Goal: Task Accomplishment & Management: Use online tool/utility

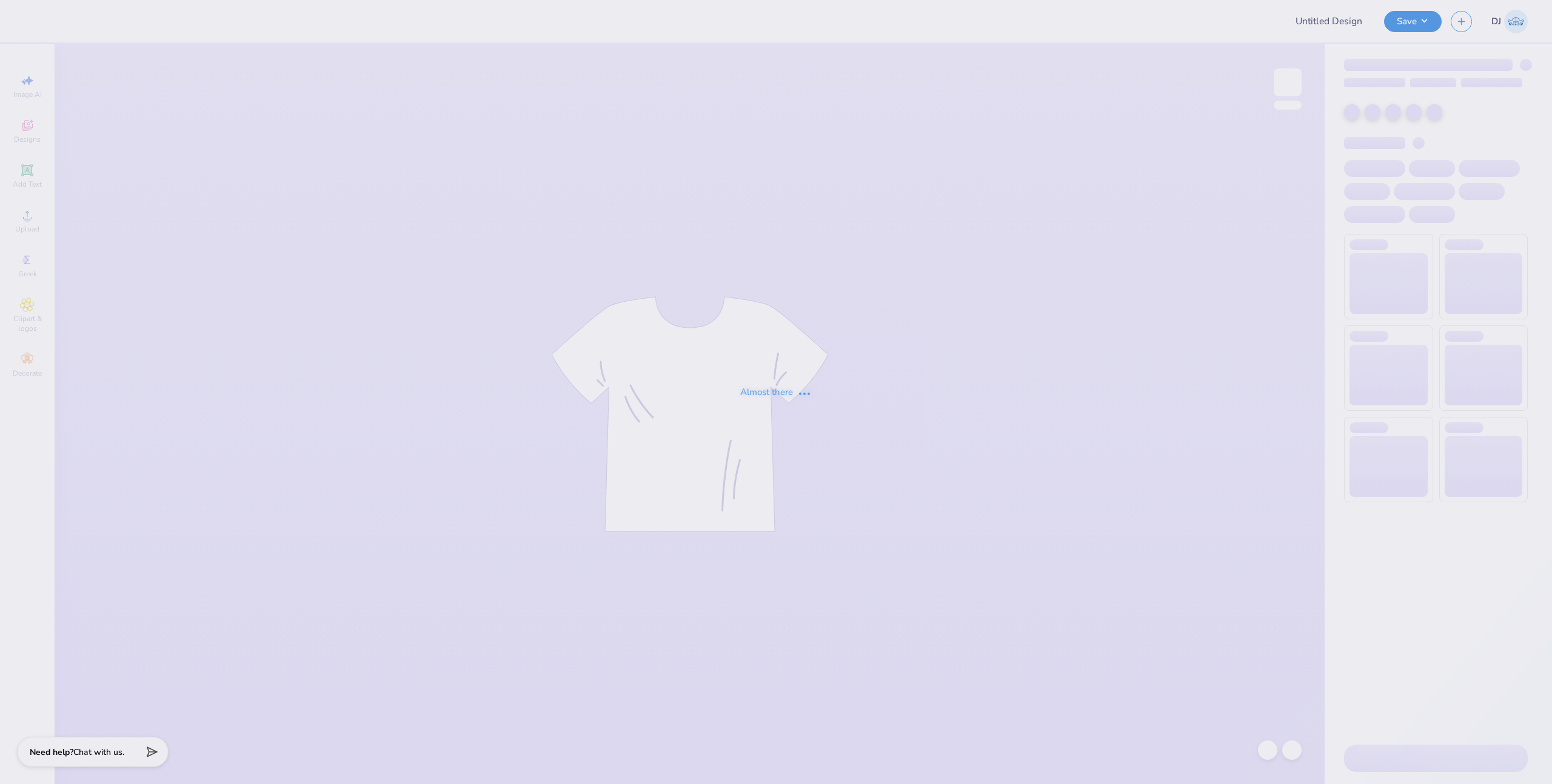
type input "University of Houston Proofs"
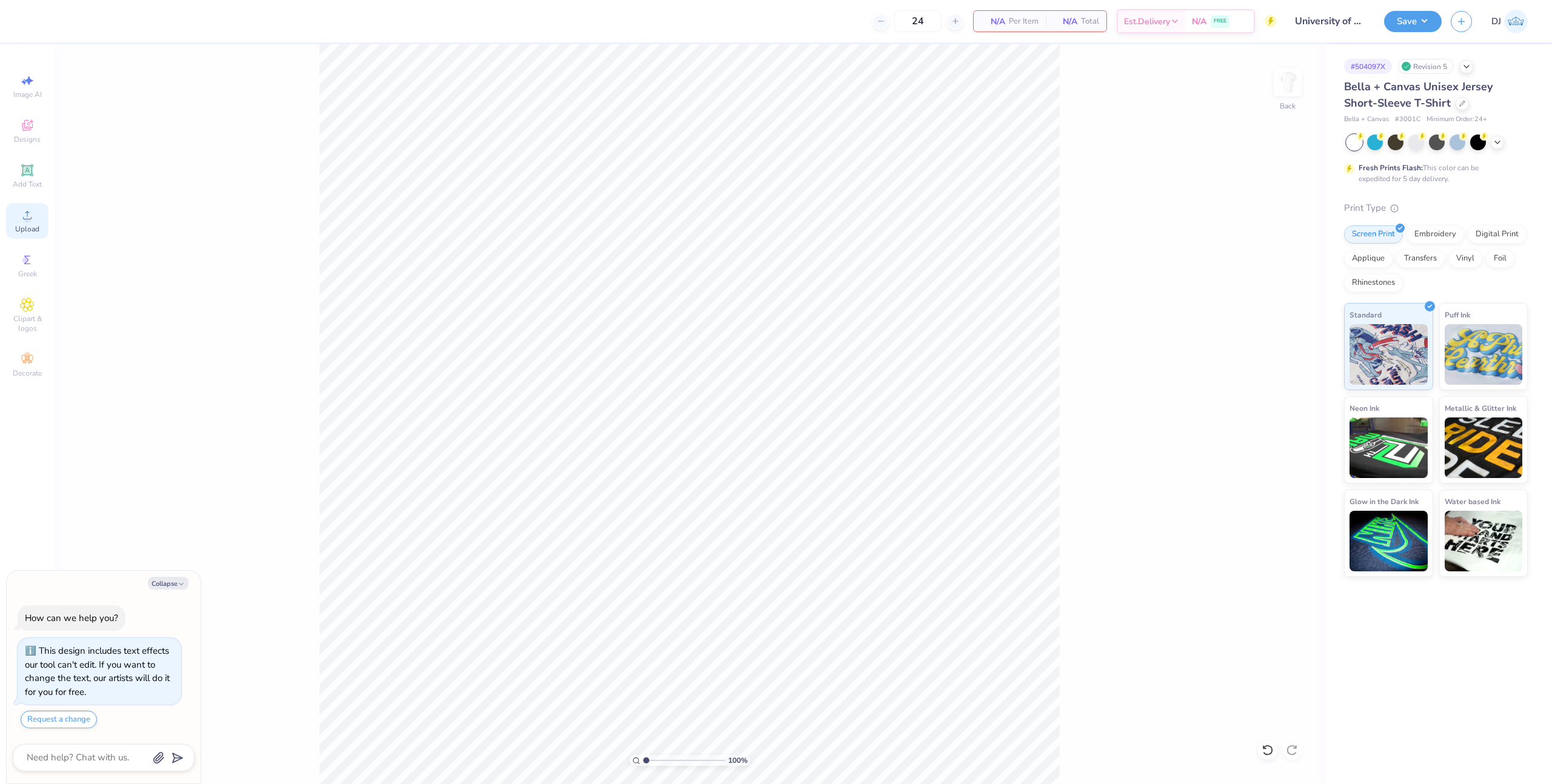
click at [34, 219] on icon at bounding box center [27, 215] width 15 height 15
click at [28, 219] on icon at bounding box center [27, 215] width 8 height 8
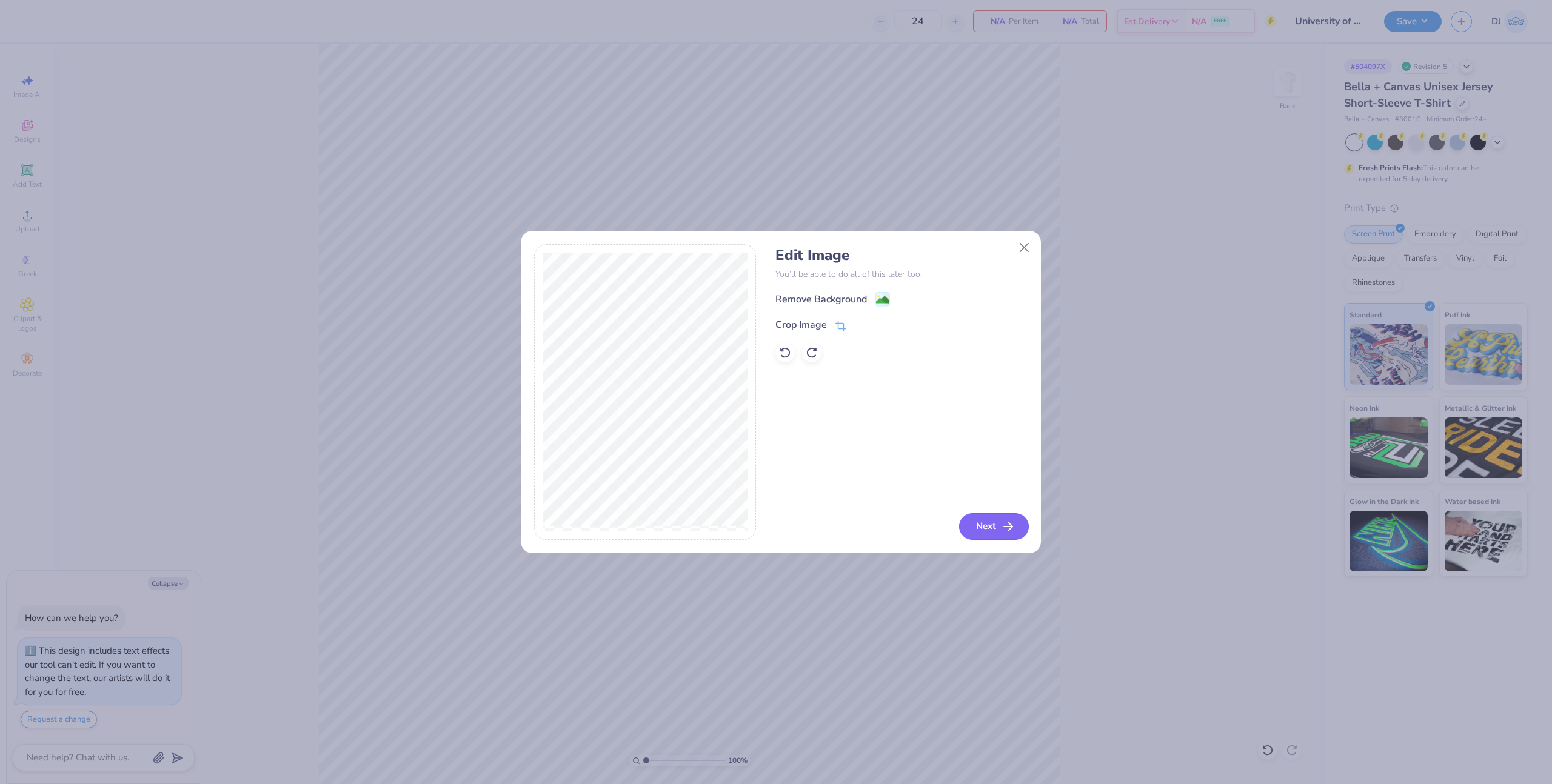
click at [990, 526] on button "Next" at bounding box center [993, 526] width 70 height 27
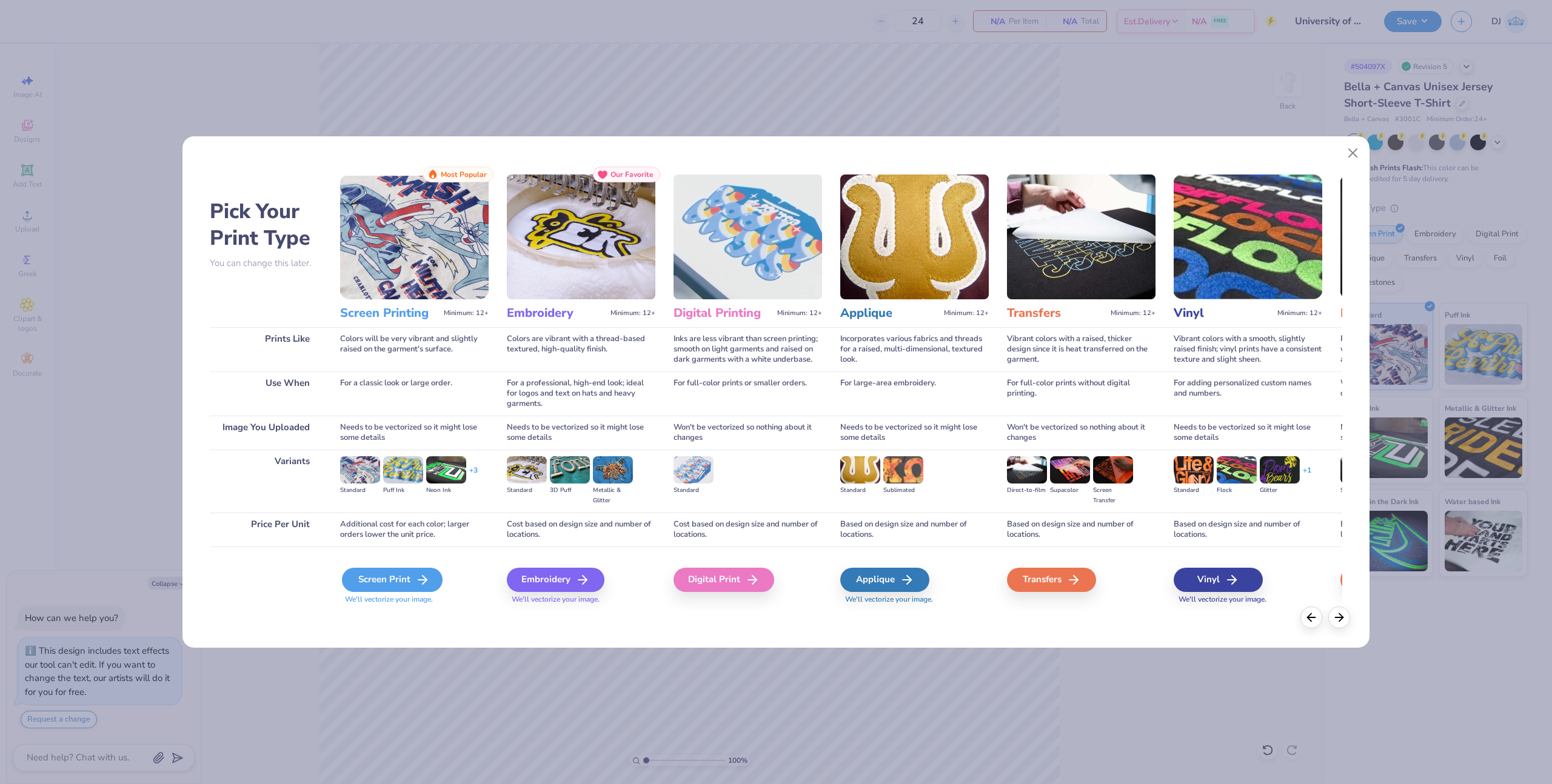
click at [369, 574] on div "Screen Print" at bounding box center [392, 580] width 100 height 24
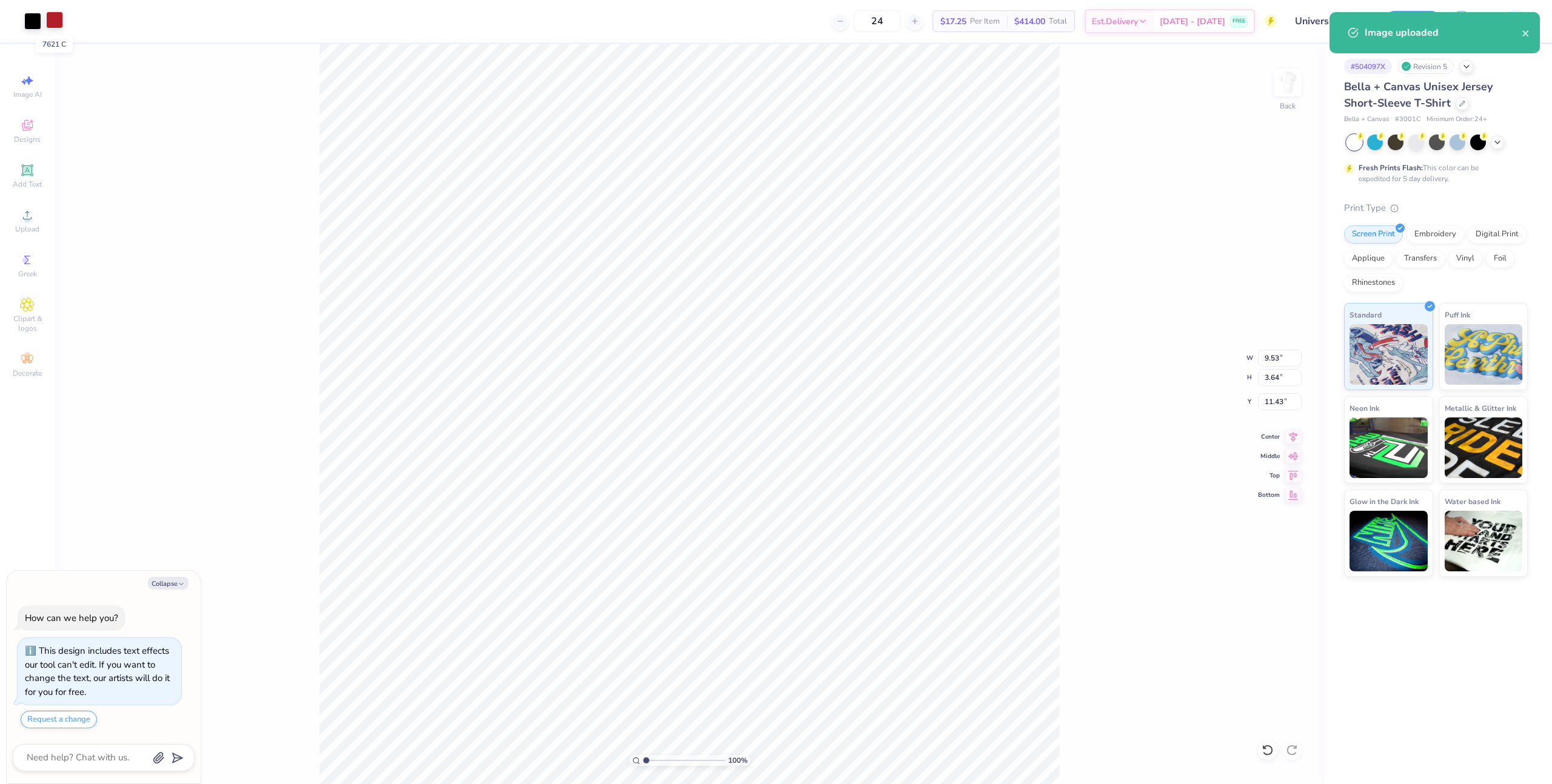
click at [54, 26] on div at bounding box center [54, 20] width 17 height 17
type textarea "x"
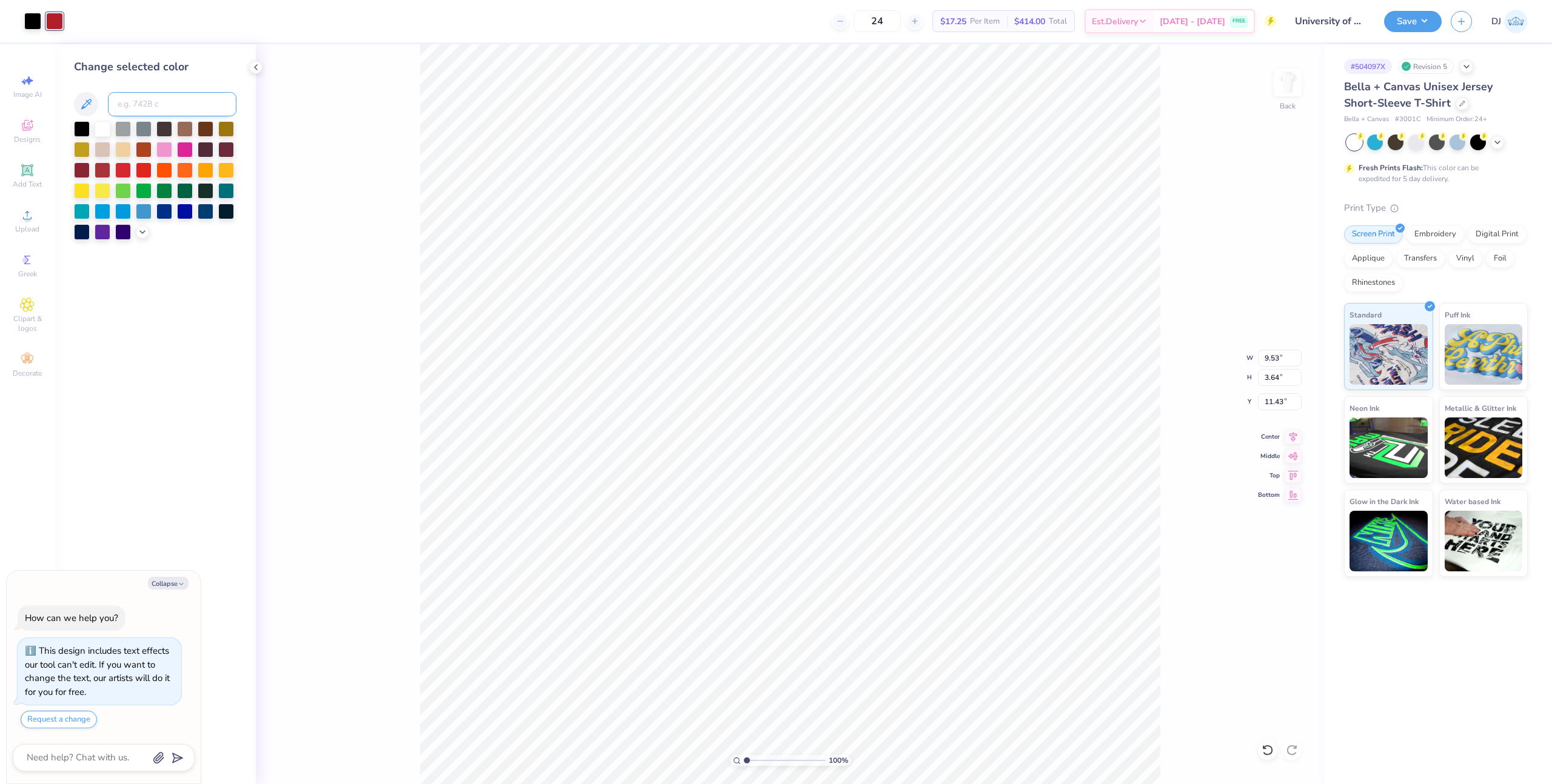
click at [161, 108] on input at bounding box center [172, 104] width 129 height 24
type input "200"
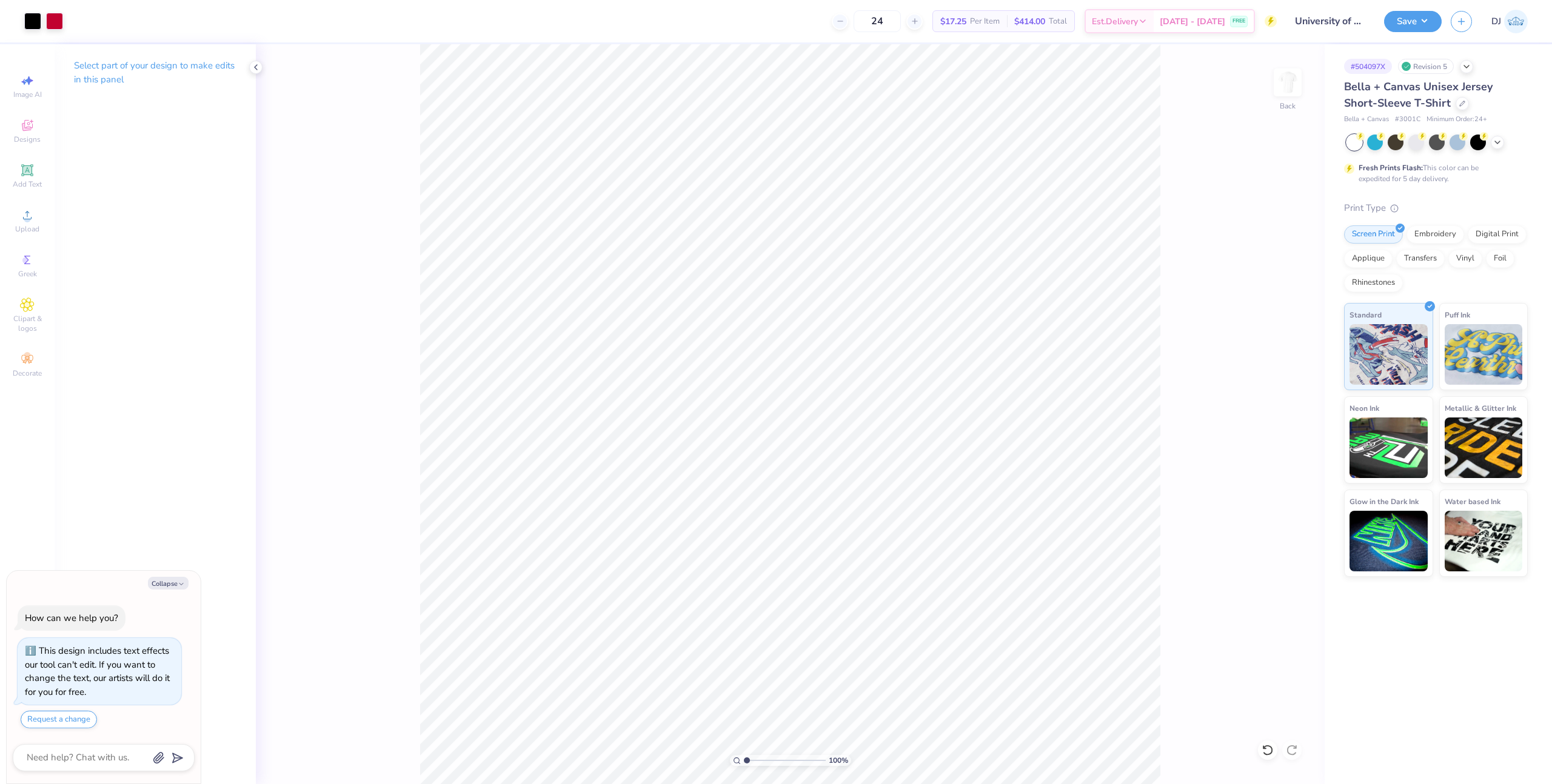
type textarea "x"
click at [1273, 401] on input "11.43" at bounding box center [1279, 402] width 44 height 17
type input "3"
type textarea "x"
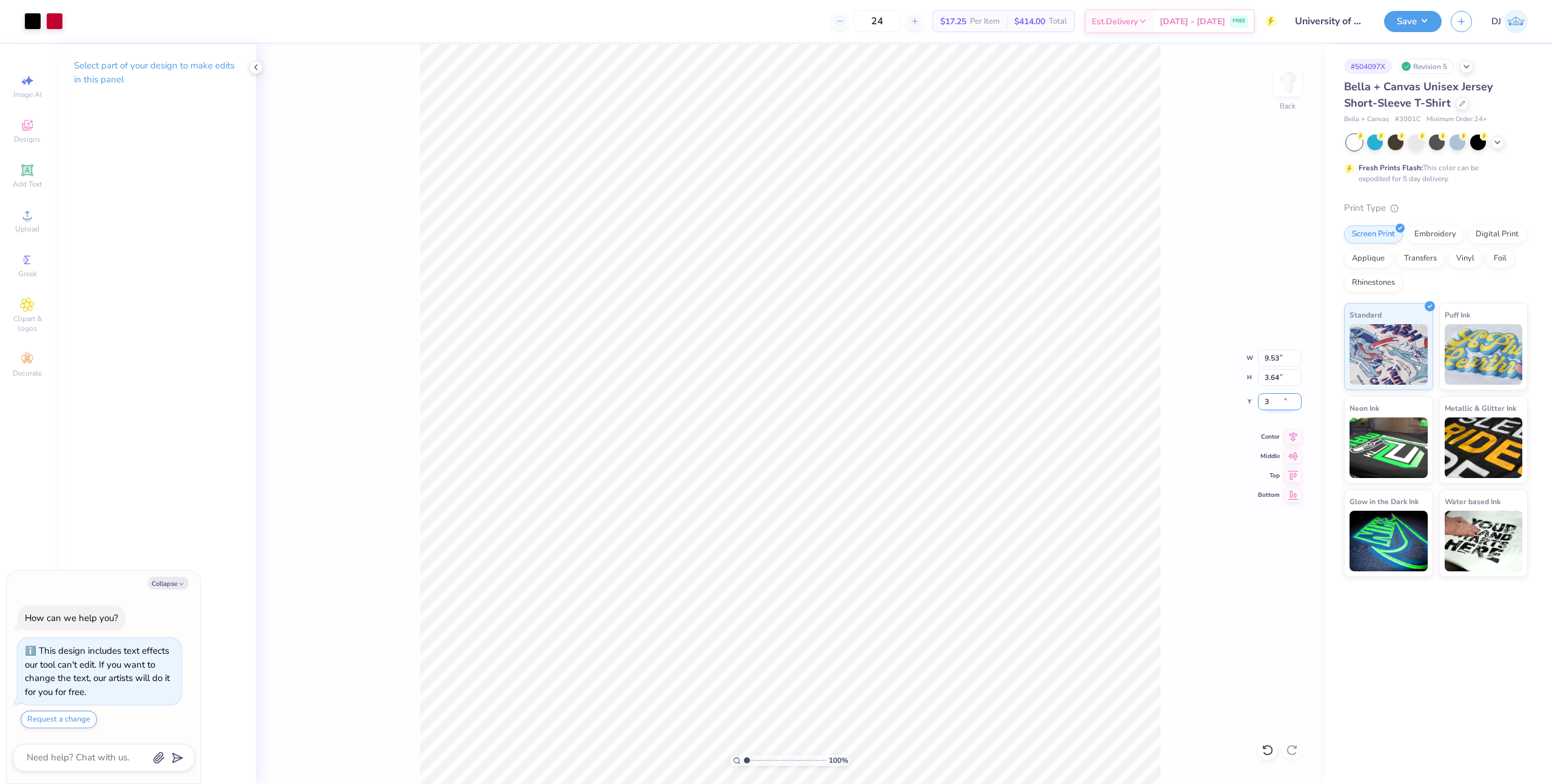
type input "3.00"
click at [1296, 441] on icon at bounding box center [1293, 434] width 17 height 15
click at [1267, 360] on input "9.53" at bounding box center [1279, 358] width 44 height 17
type input "10"
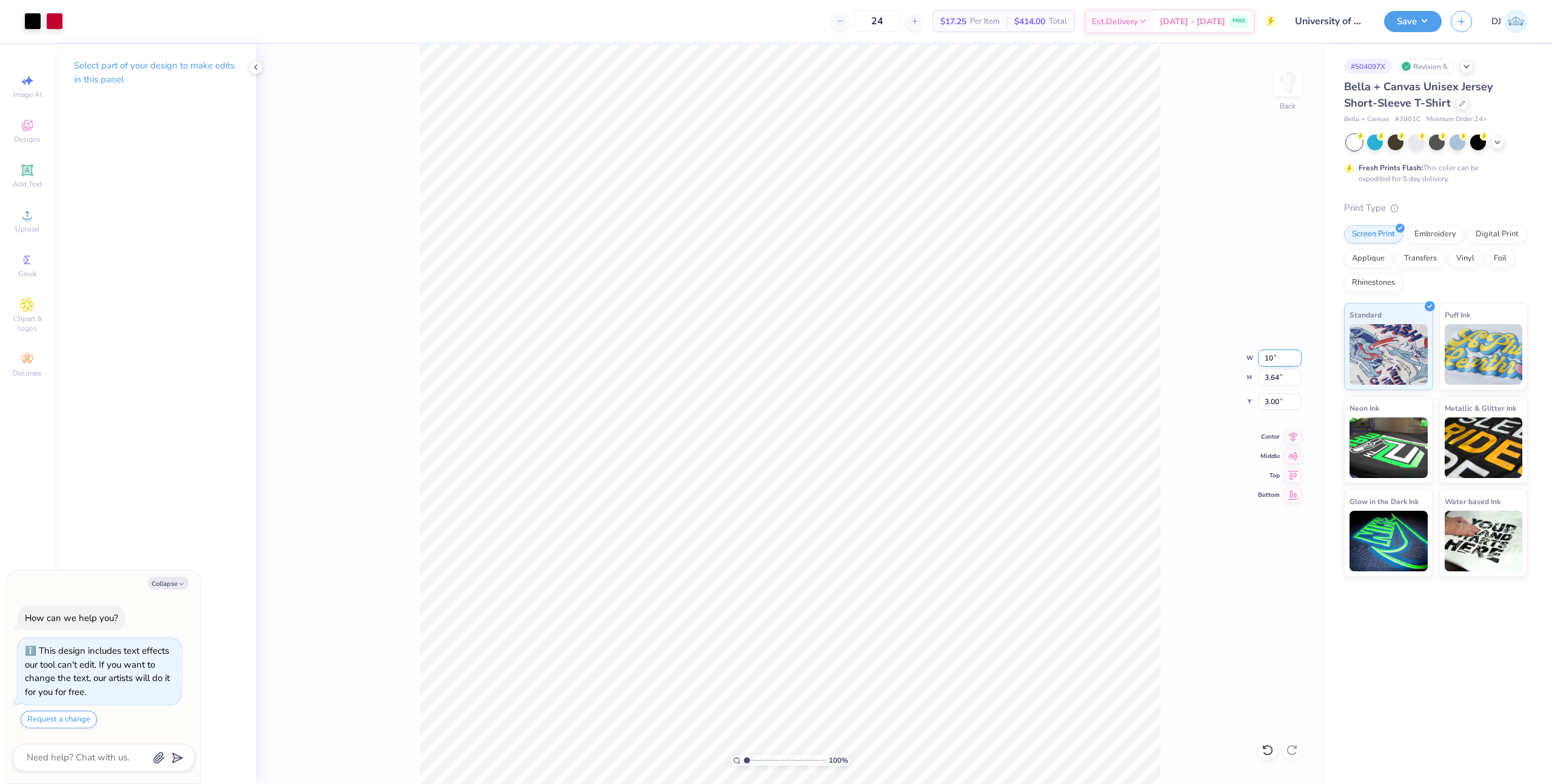
type textarea "x"
type input "10.00"
type input "3.82"
click at [1267, 399] on input "2.91" at bounding box center [1279, 402] width 44 height 17
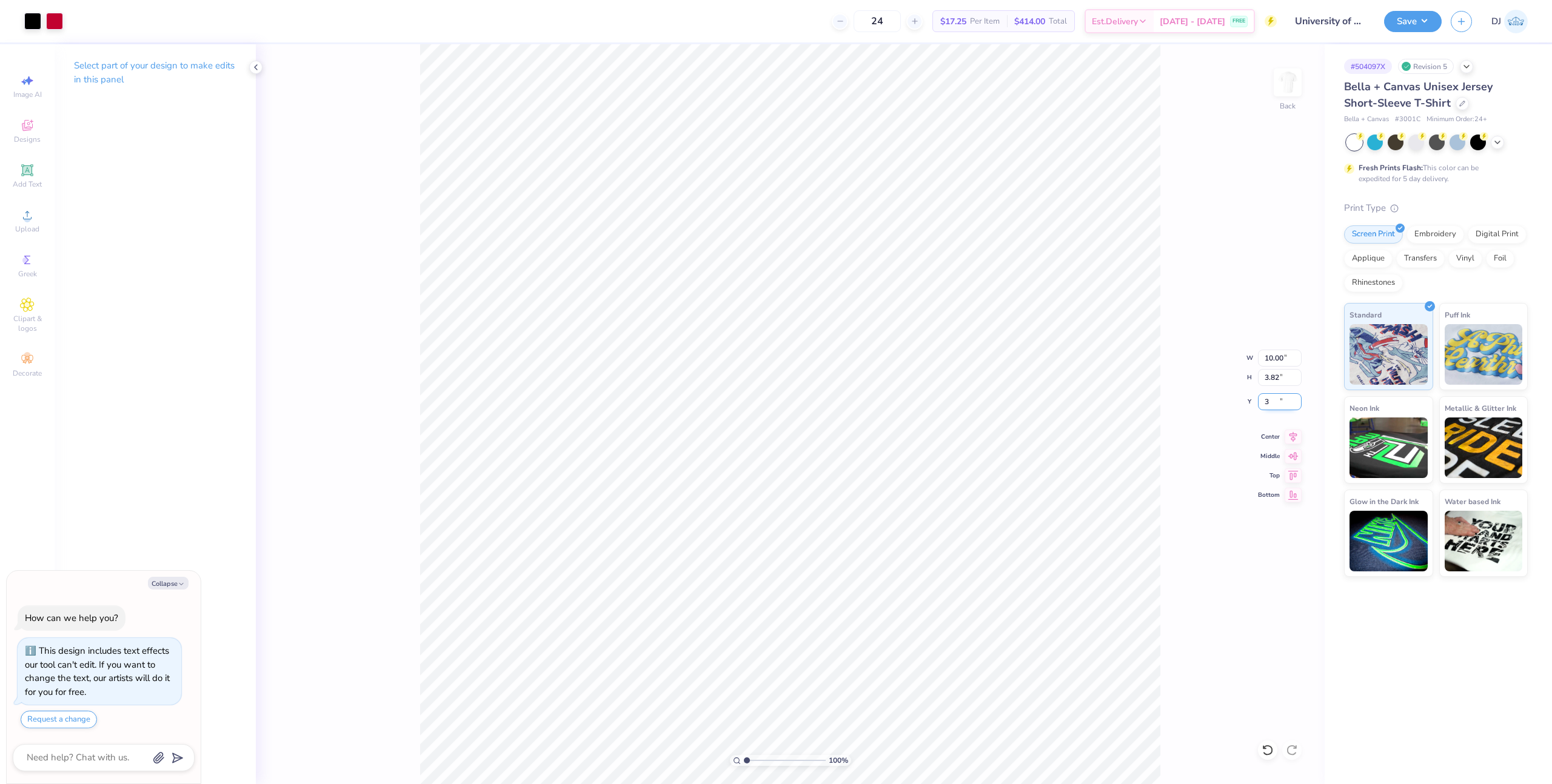
type input "3"
type textarea "x"
type input "3.00"
click at [1291, 440] on icon at bounding box center [1293, 434] width 17 height 15
click at [1400, 30] on button "Save" at bounding box center [1412, 20] width 57 height 21
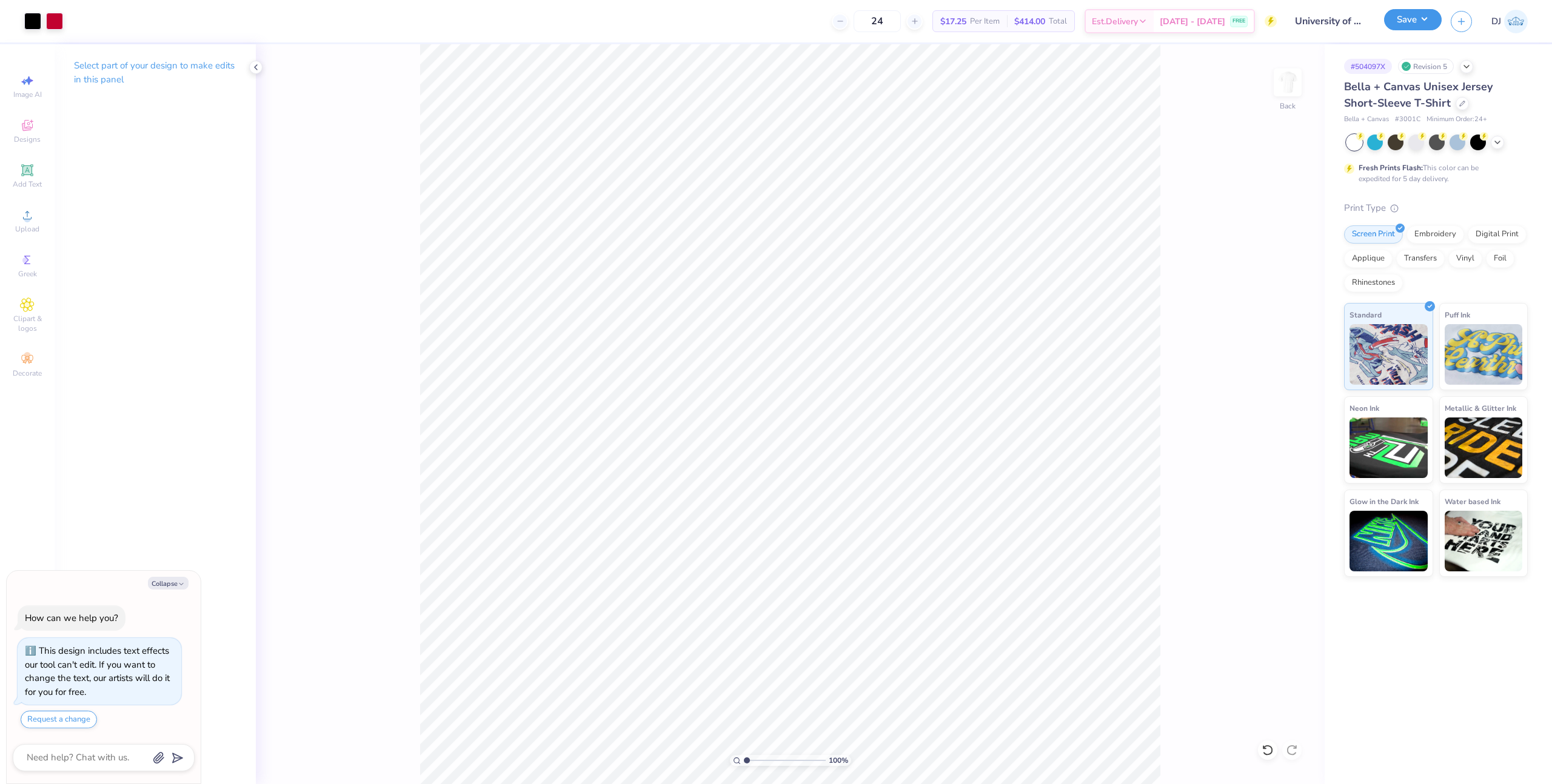
type textarea "x"
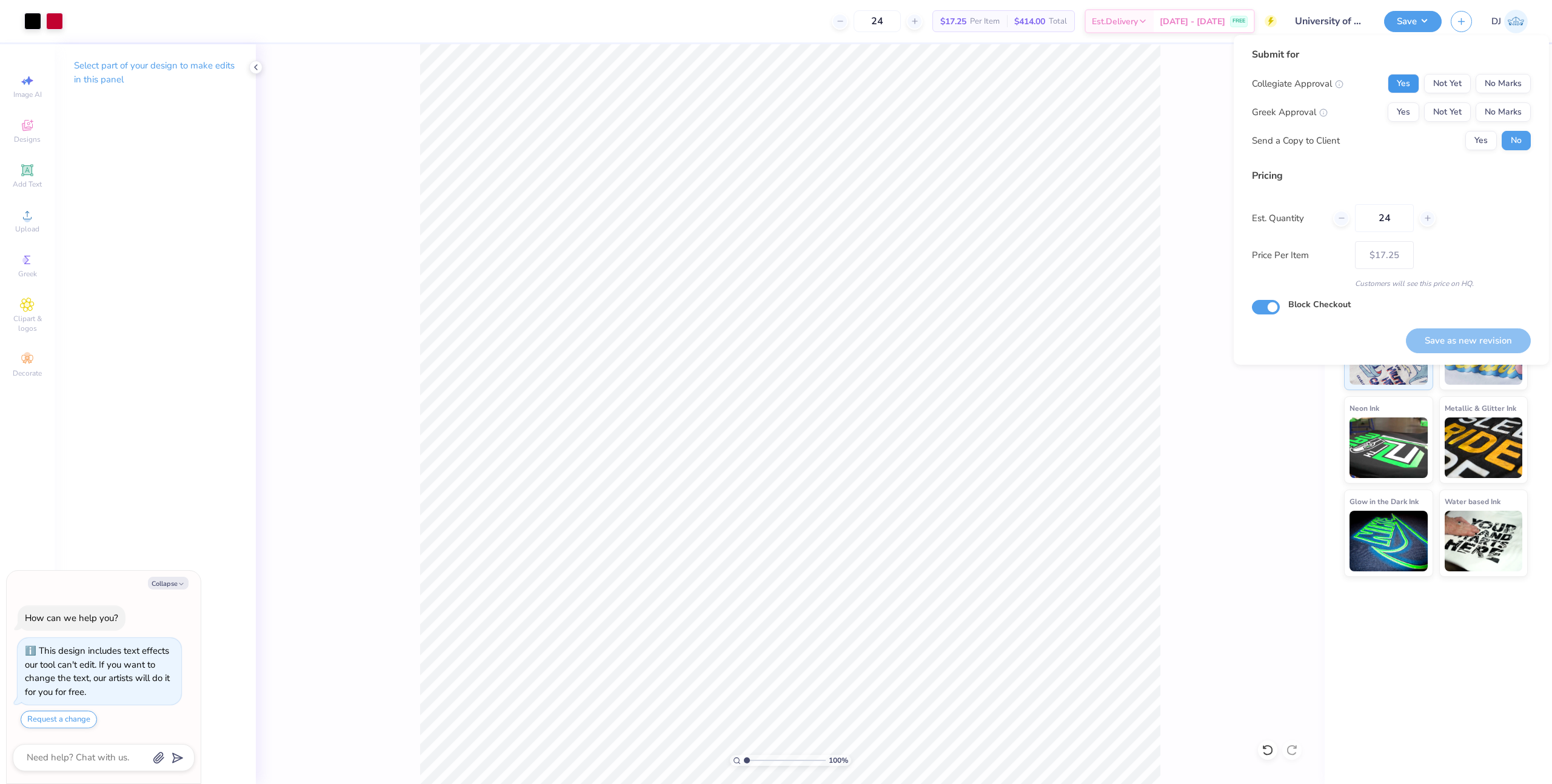
click at [1406, 89] on button "Yes" at bounding box center [1403, 83] width 31 height 19
click at [1510, 107] on button "No Marks" at bounding box center [1503, 112] width 55 height 19
click at [1488, 337] on button "Save as new revision" at bounding box center [1468, 340] width 125 height 24
type input "$17.25"
type textarea "x"
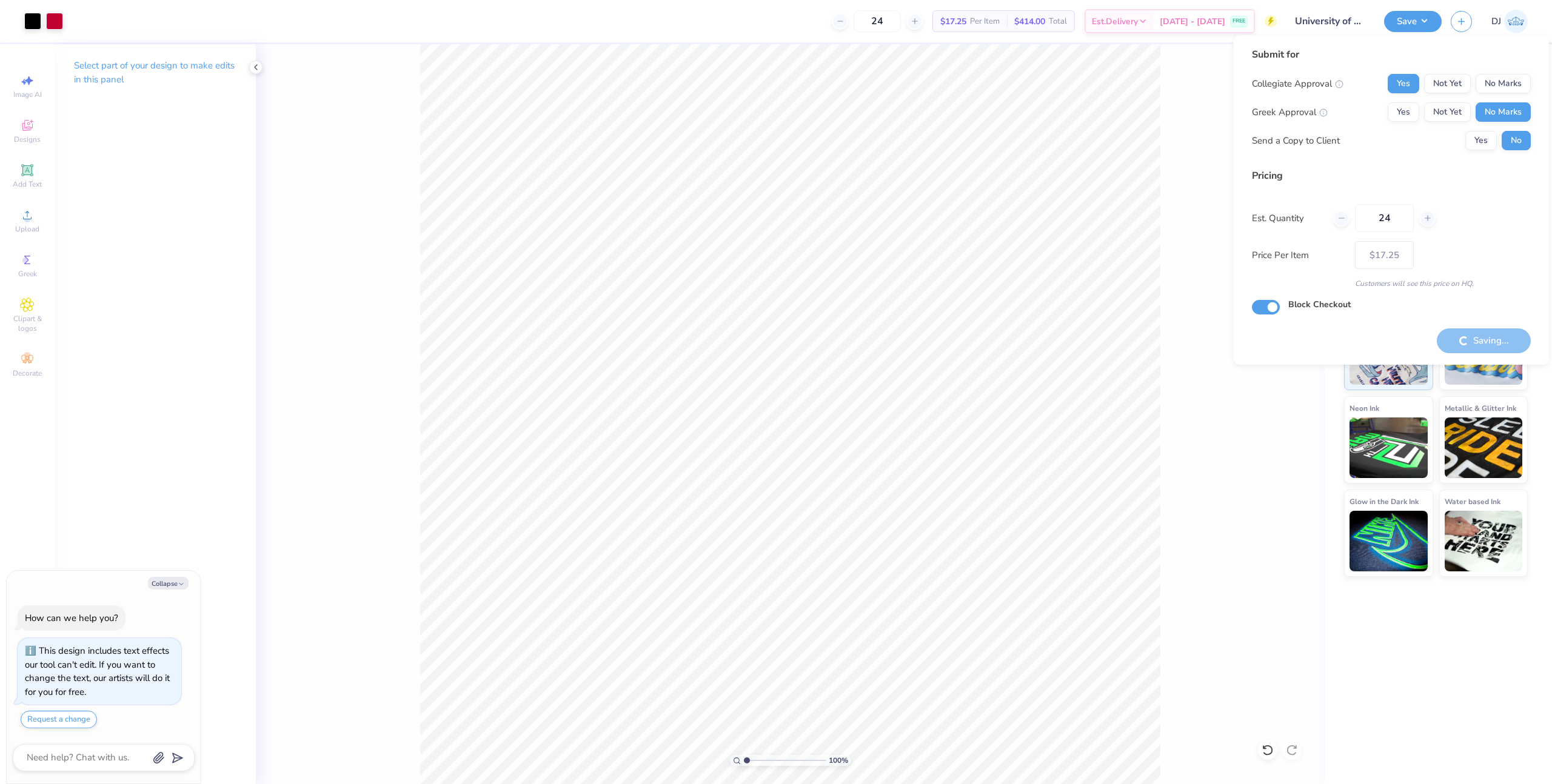
type input "– –"
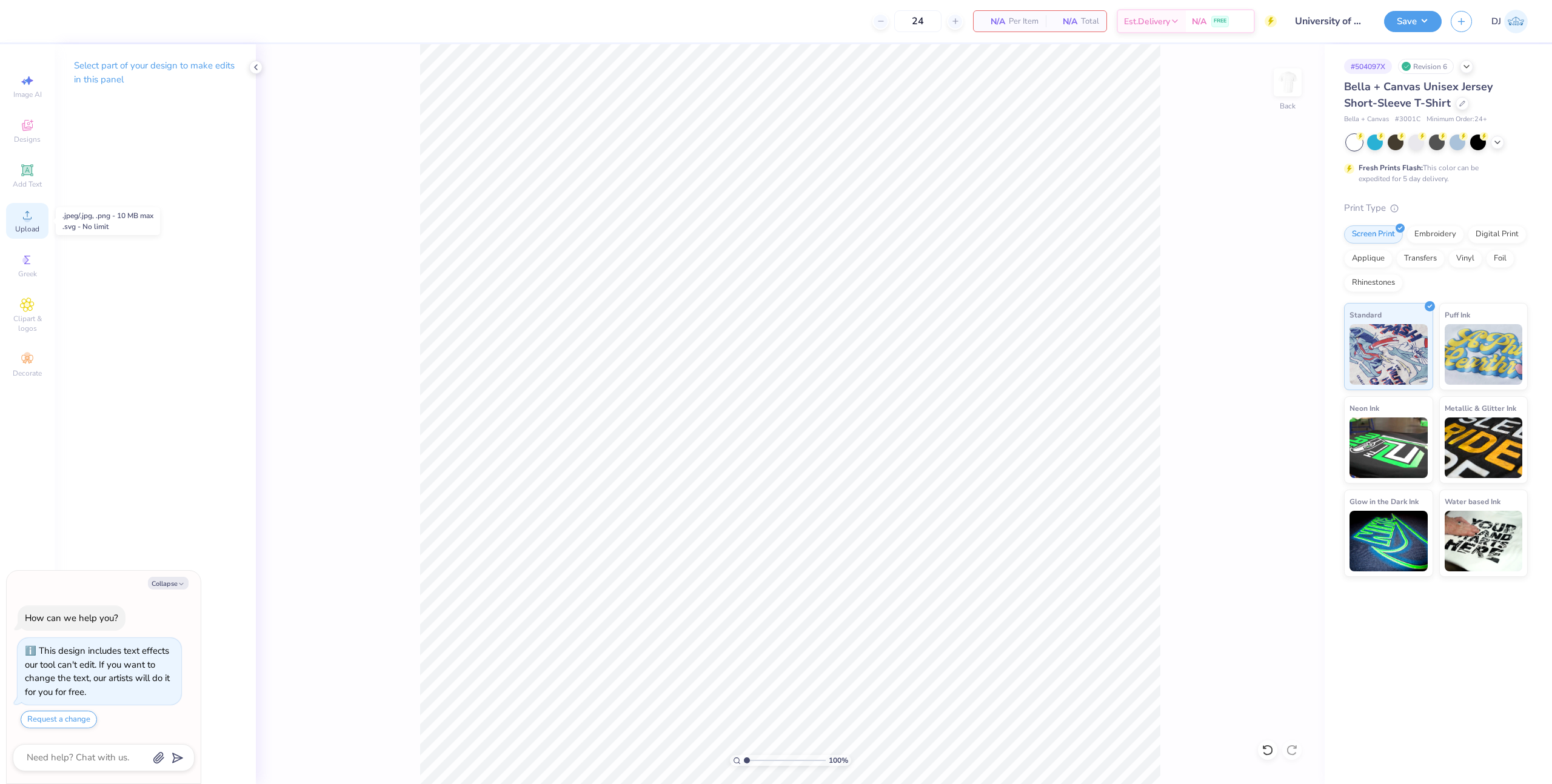
click at [34, 228] on span "Upload" at bounding box center [28, 229] width 24 height 10
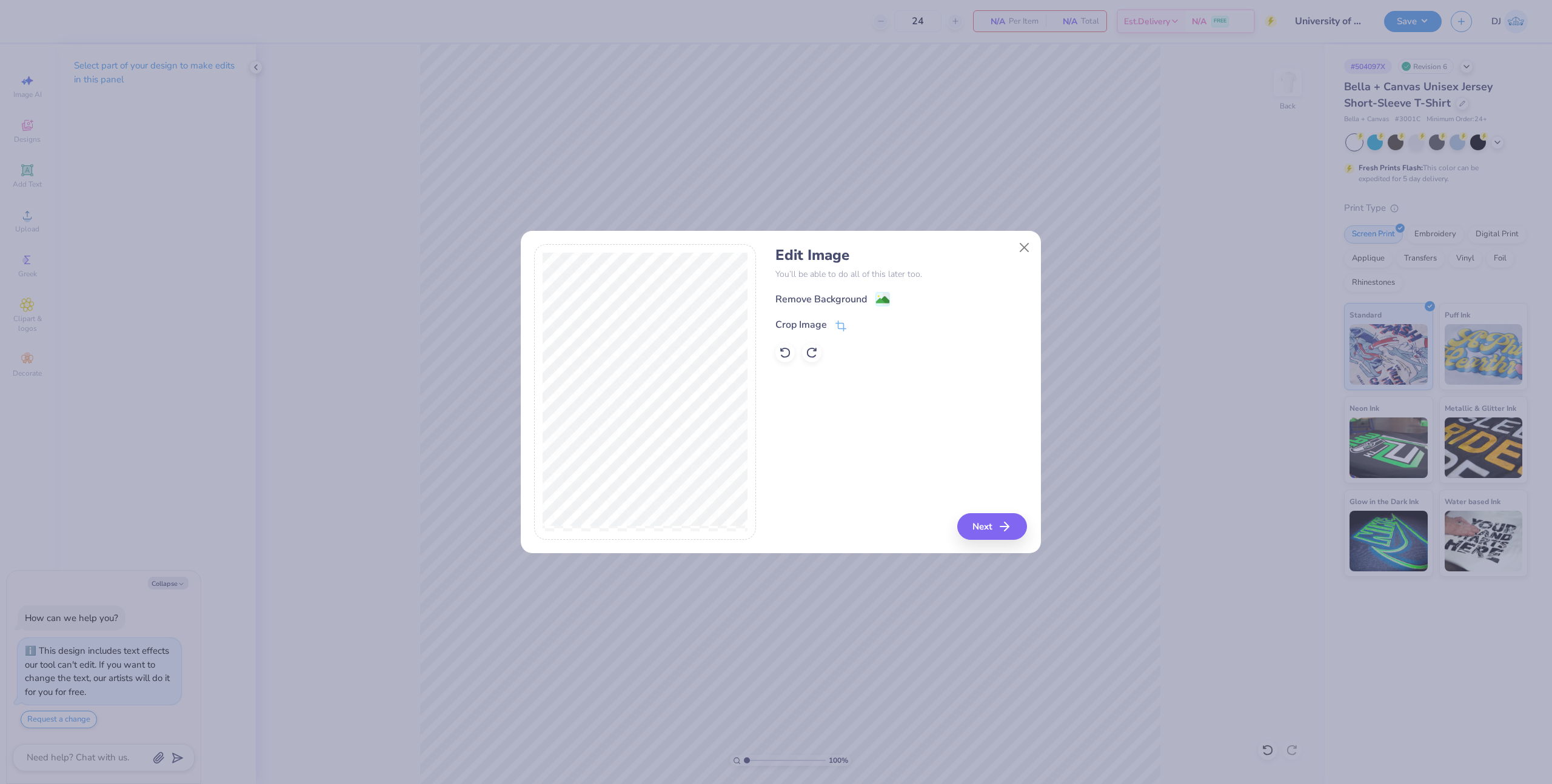
click at [875, 298] on icon at bounding box center [882, 299] width 15 height 15
click at [1001, 528] on icon "button" at bounding box center [1008, 526] width 15 height 15
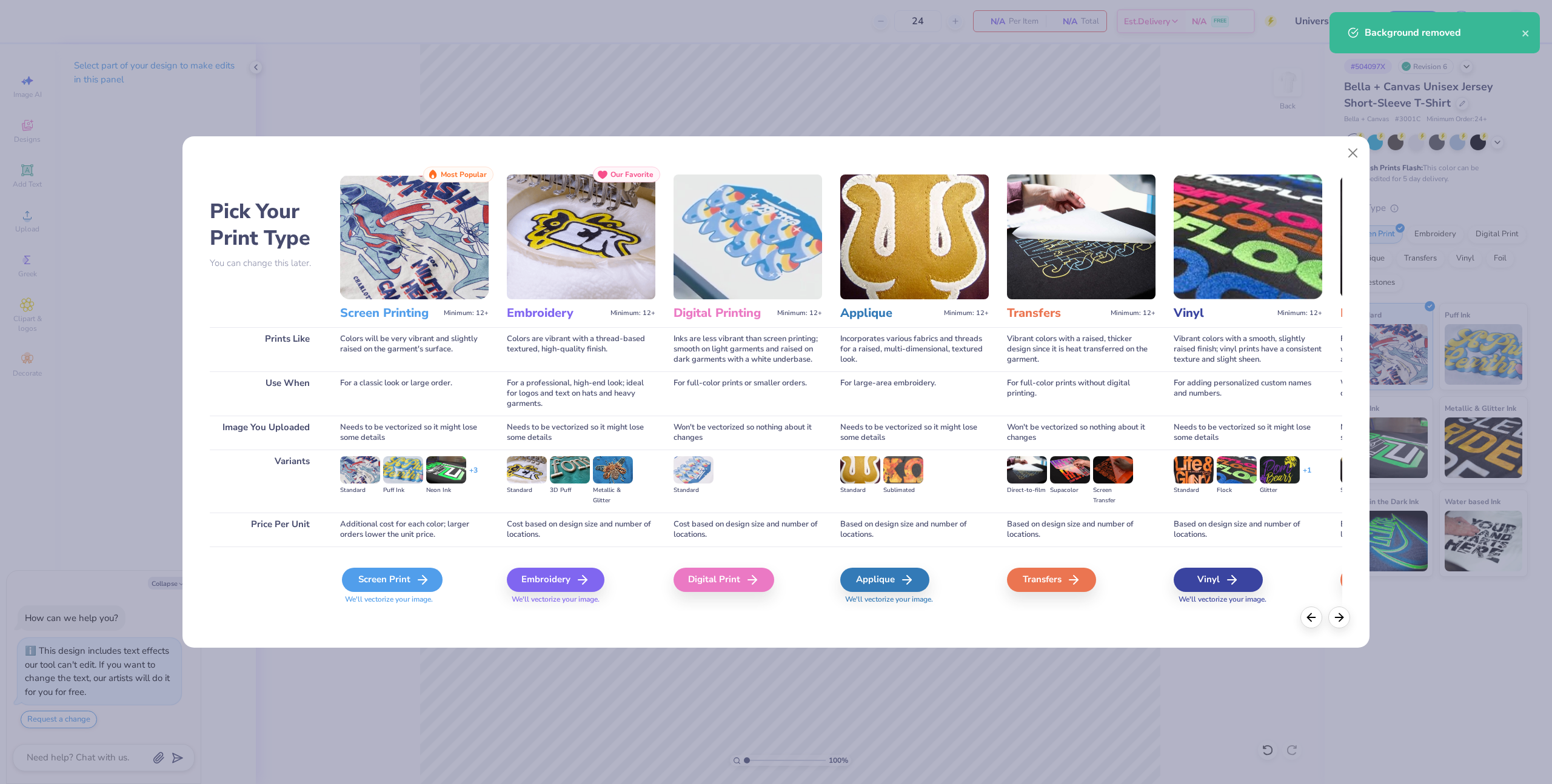
click at [357, 573] on div "Screen Print" at bounding box center [392, 580] width 100 height 24
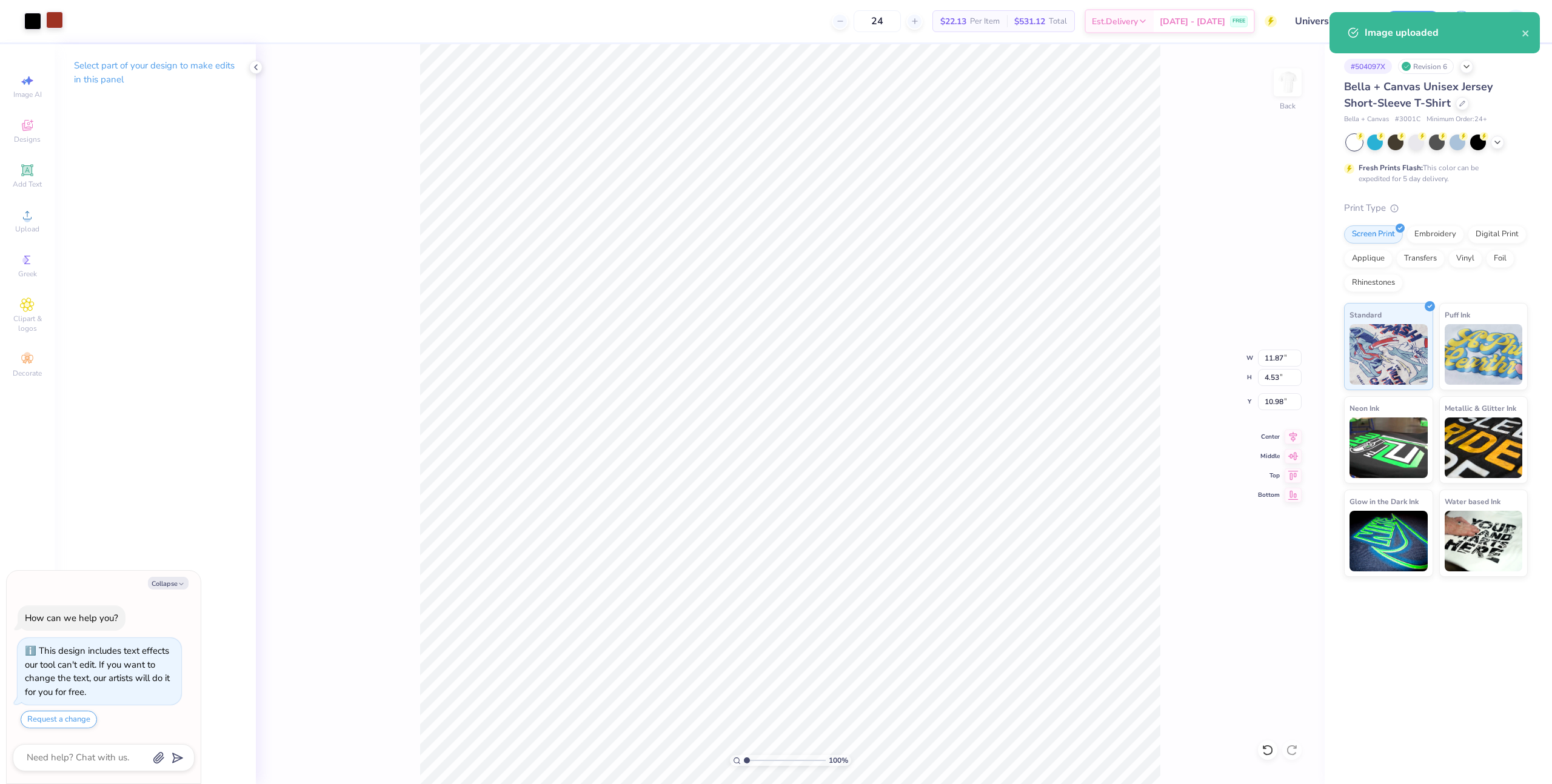
click at [51, 23] on div at bounding box center [54, 20] width 17 height 17
type textarea "x"
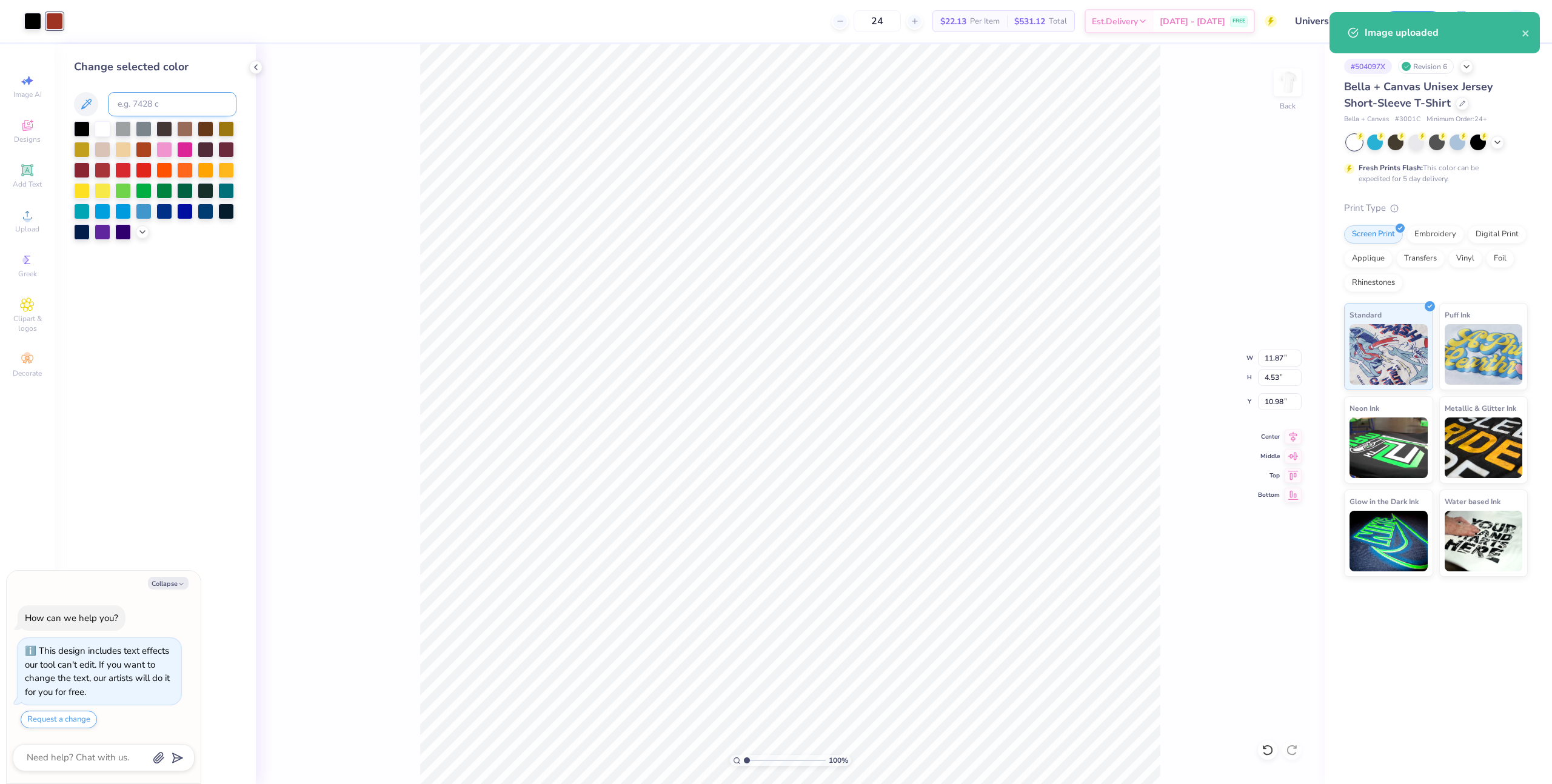
click at [165, 106] on input at bounding box center [172, 104] width 129 height 24
type input "200"
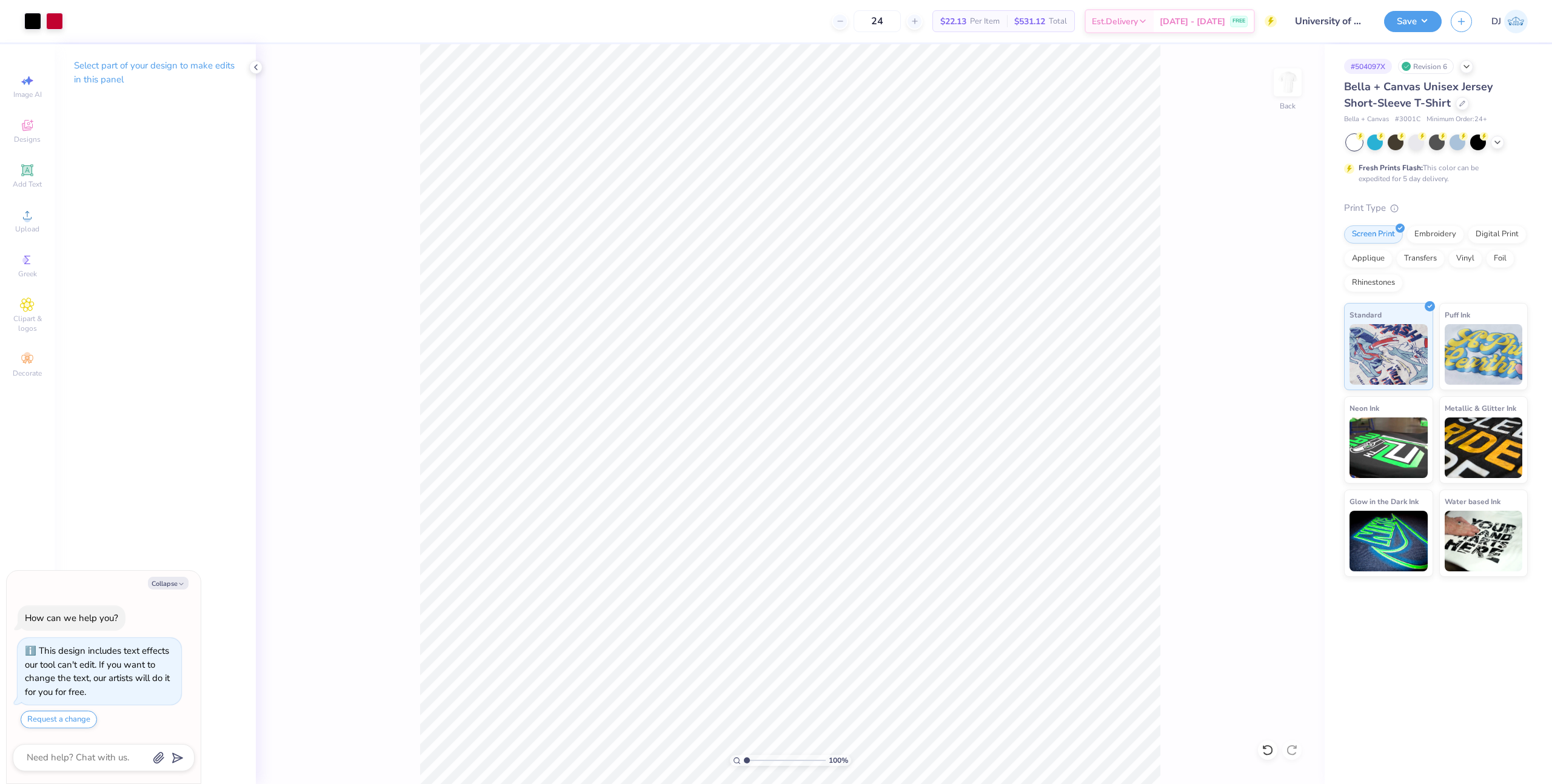
type textarea "x"
click at [1269, 395] on input "10.98" at bounding box center [1279, 402] width 44 height 17
click at [1263, 359] on input "11.87" at bounding box center [1279, 358] width 44 height 17
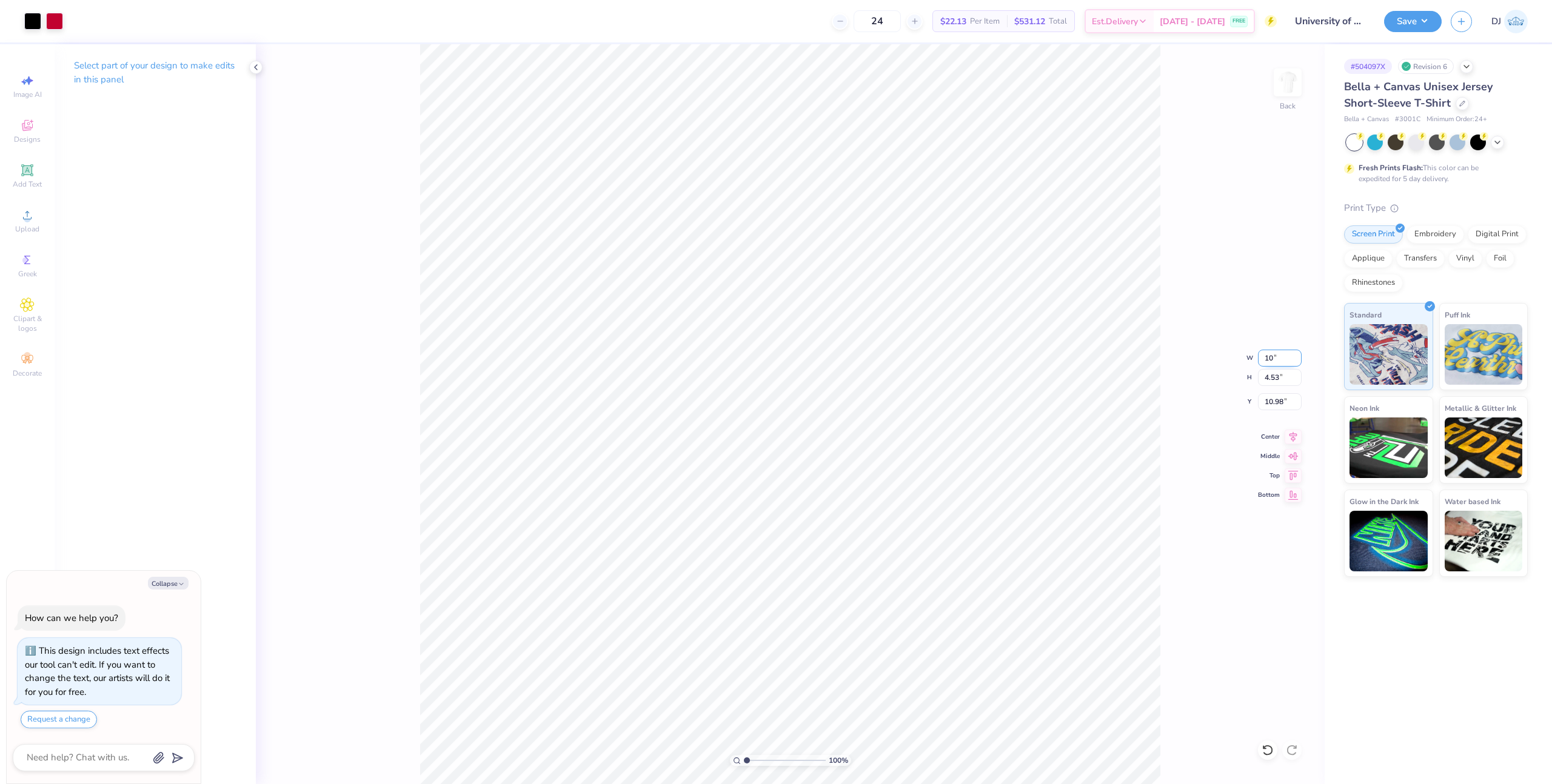
type input "10"
type textarea "x"
type input "10.00"
type input "3.82"
type input "11.34"
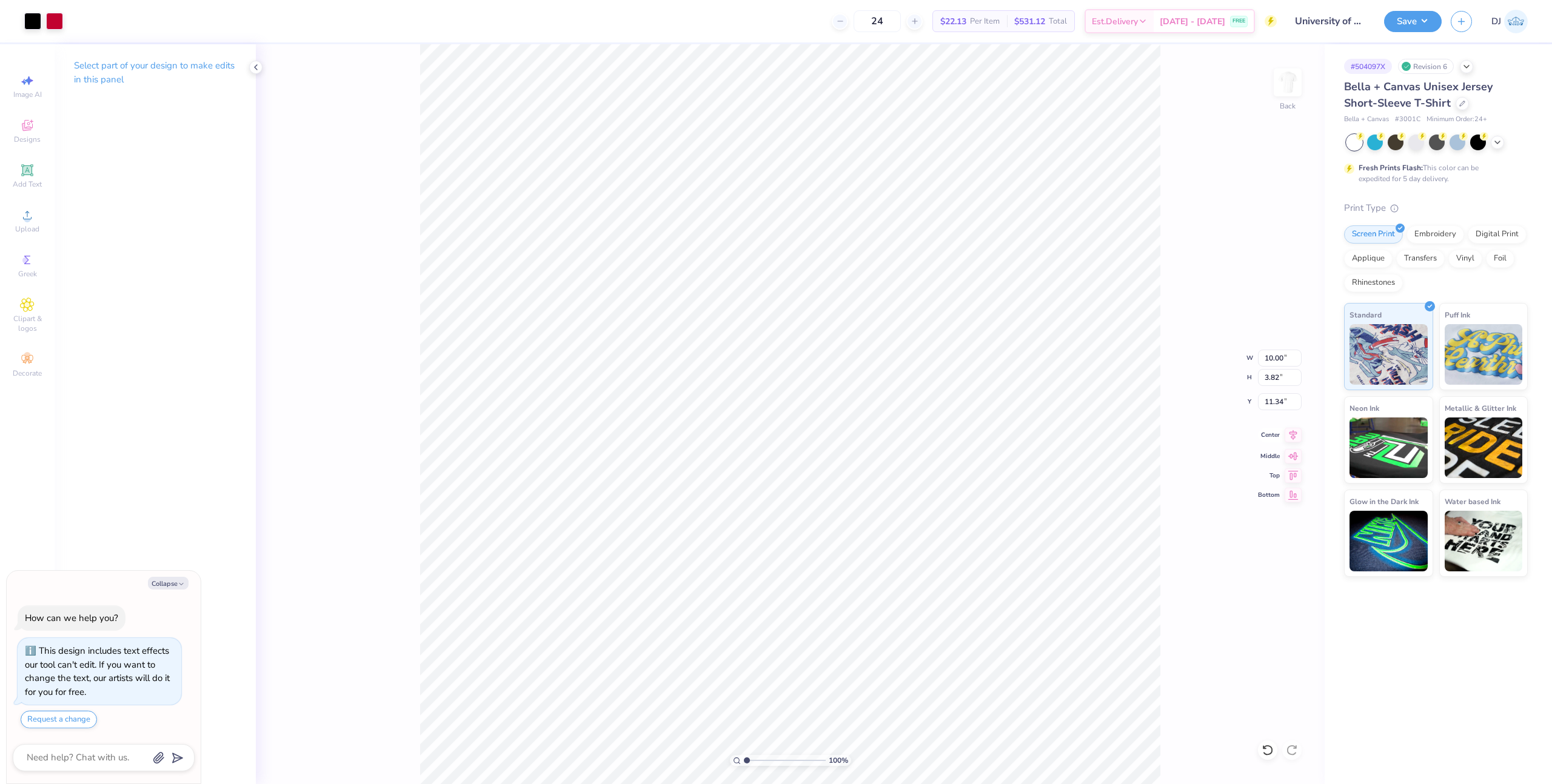
click at [1288, 433] on icon at bounding box center [1293, 434] width 17 height 15
click at [1272, 391] on div "100 % Back W 10.00 10.00 " H 3.82 3.82 " Y 11.34 11.34 " Center Middle Top Bott…" at bounding box center [790, 414] width 1068 height 740
type textarea "x"
drag, startPoint x: 1295, startPoint y: 437, endPoint x: 1275, endPoint y: 410, distance: 33.6
click at [1295, 437] on icon at bounding box center [1293, 437] width 8 height 10
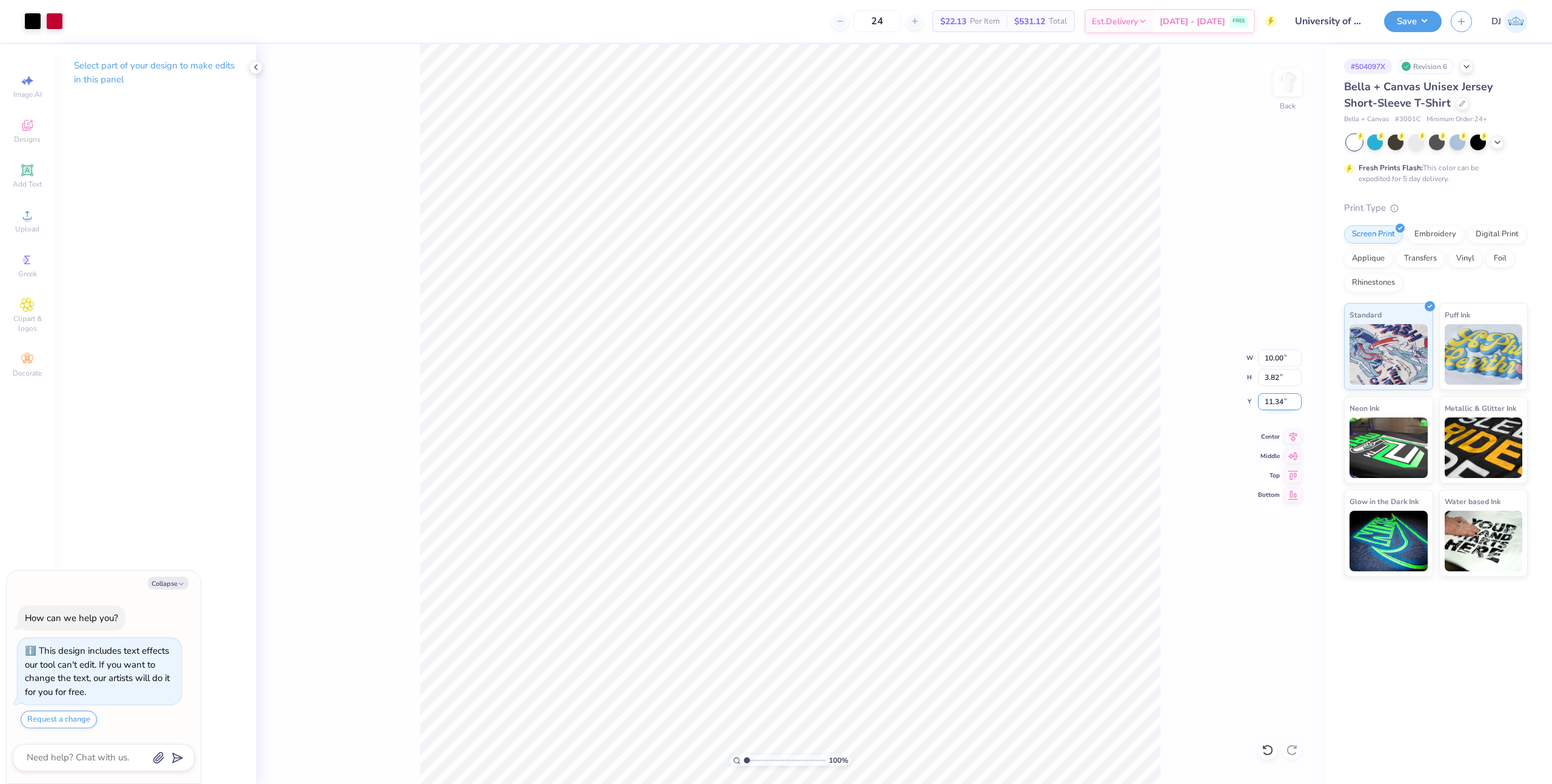
click at [1270, 402] on input "11.34" at bounding box center [1279, 402] width 44 height 17
type input "3"
type textarea "x"
type input "3.00"
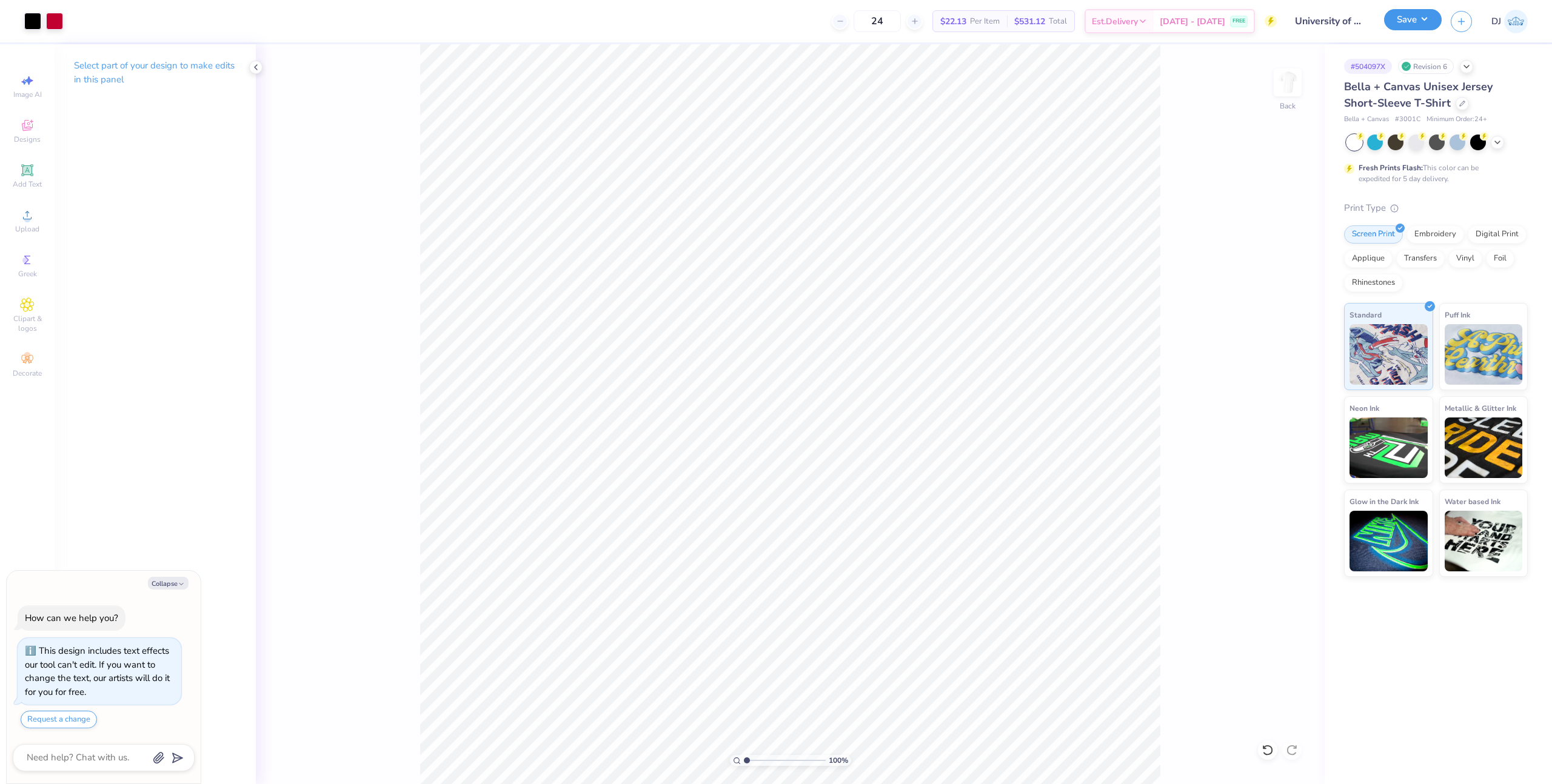
click at [1423, 15] on button "Save" at bounding box center [1412, 20] width 57 height 21
type textarea "x"
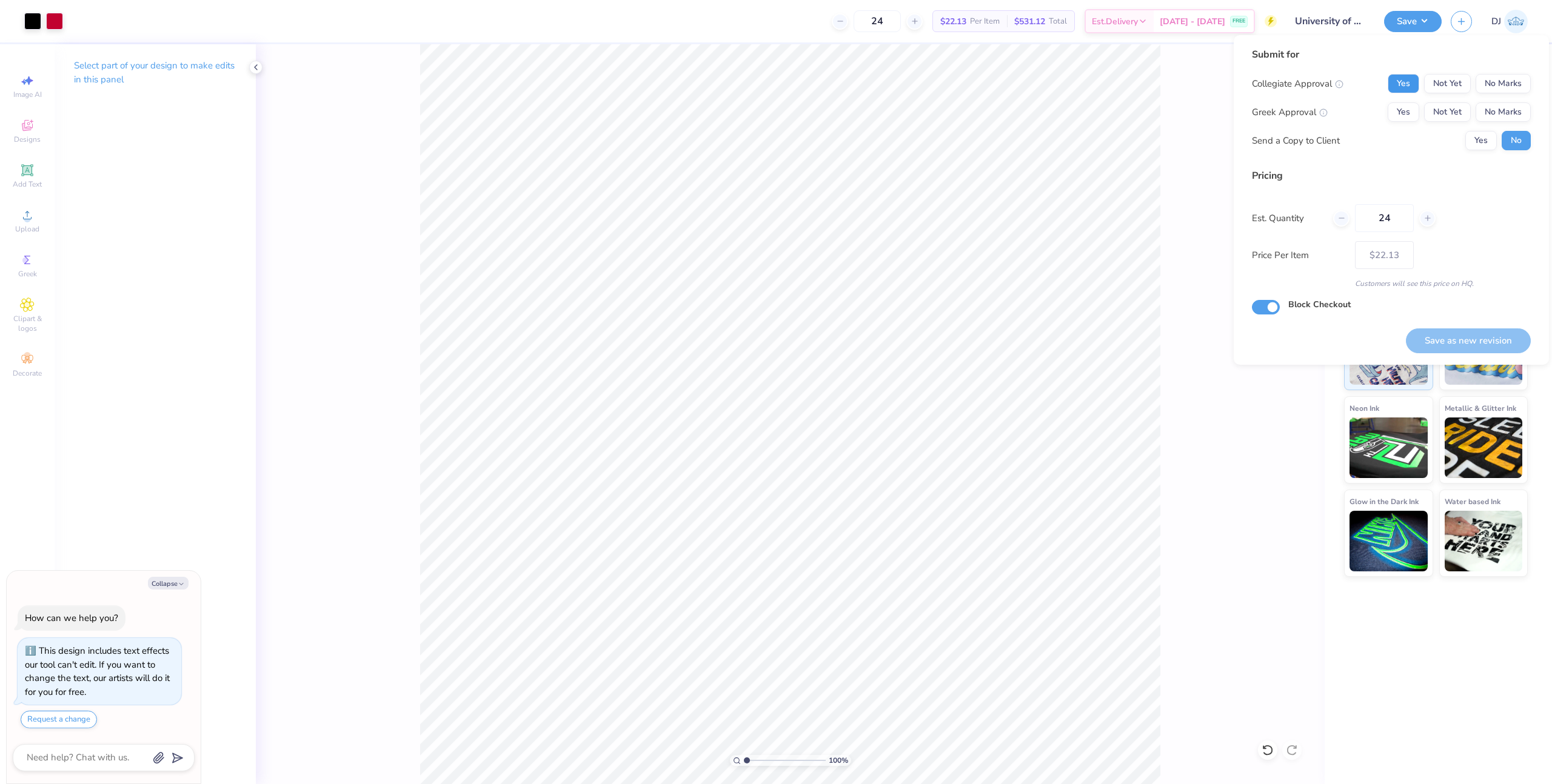
click at [1411, 80] on button "Yes" at bounding box center [1403, 83] width 31 height 19
click at [1508, 121] on button "No Marks" at bounding box center [1503, 112] width 55 height 19
click at [1456, 340] on button "Save as new revision" at bounding box center [1468, 340] width 125 height 24
type input "$22.13"
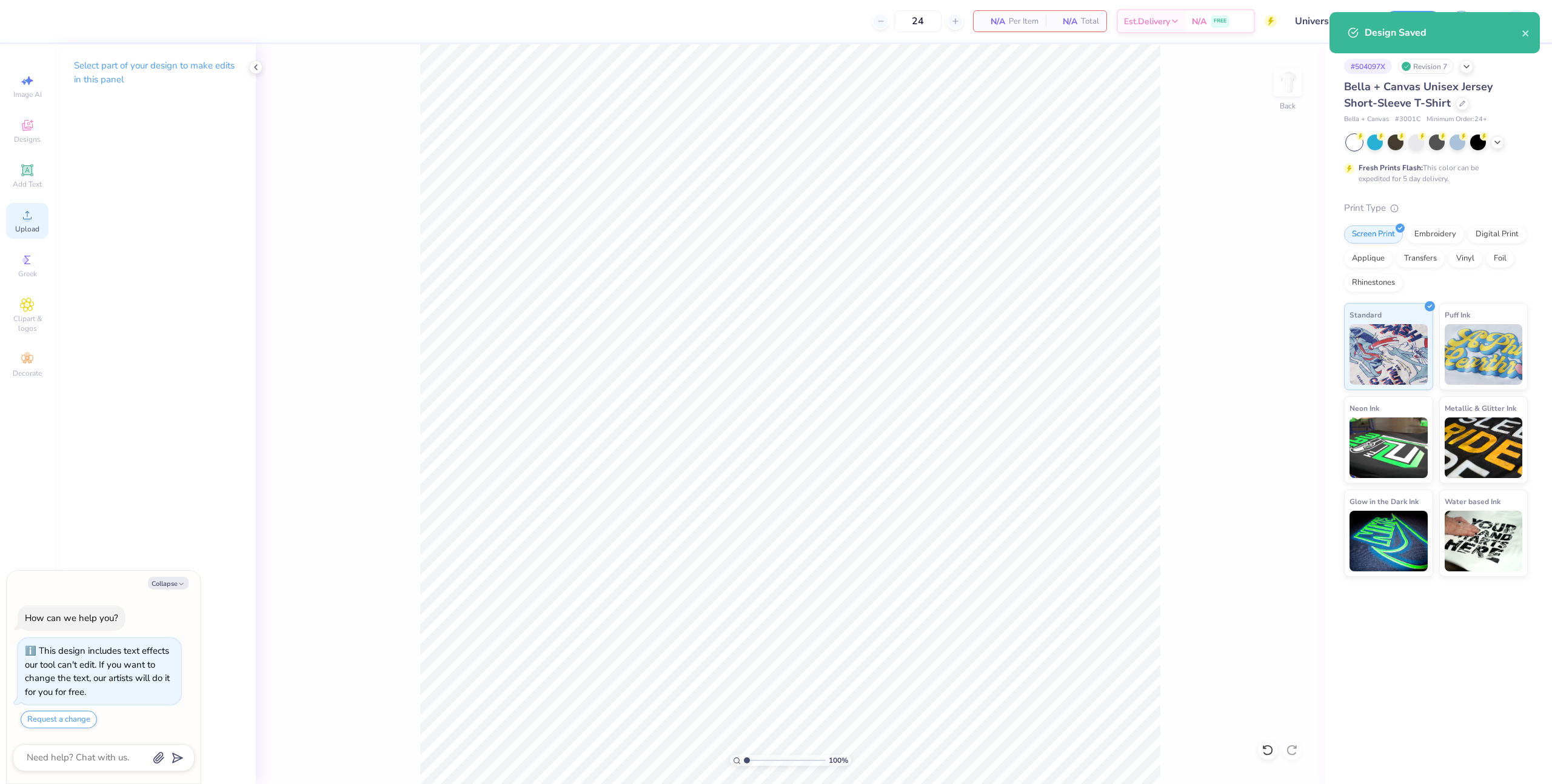
click at [24, 230] on span "Upload" at bounding box center [28, 229] width 24 height 10
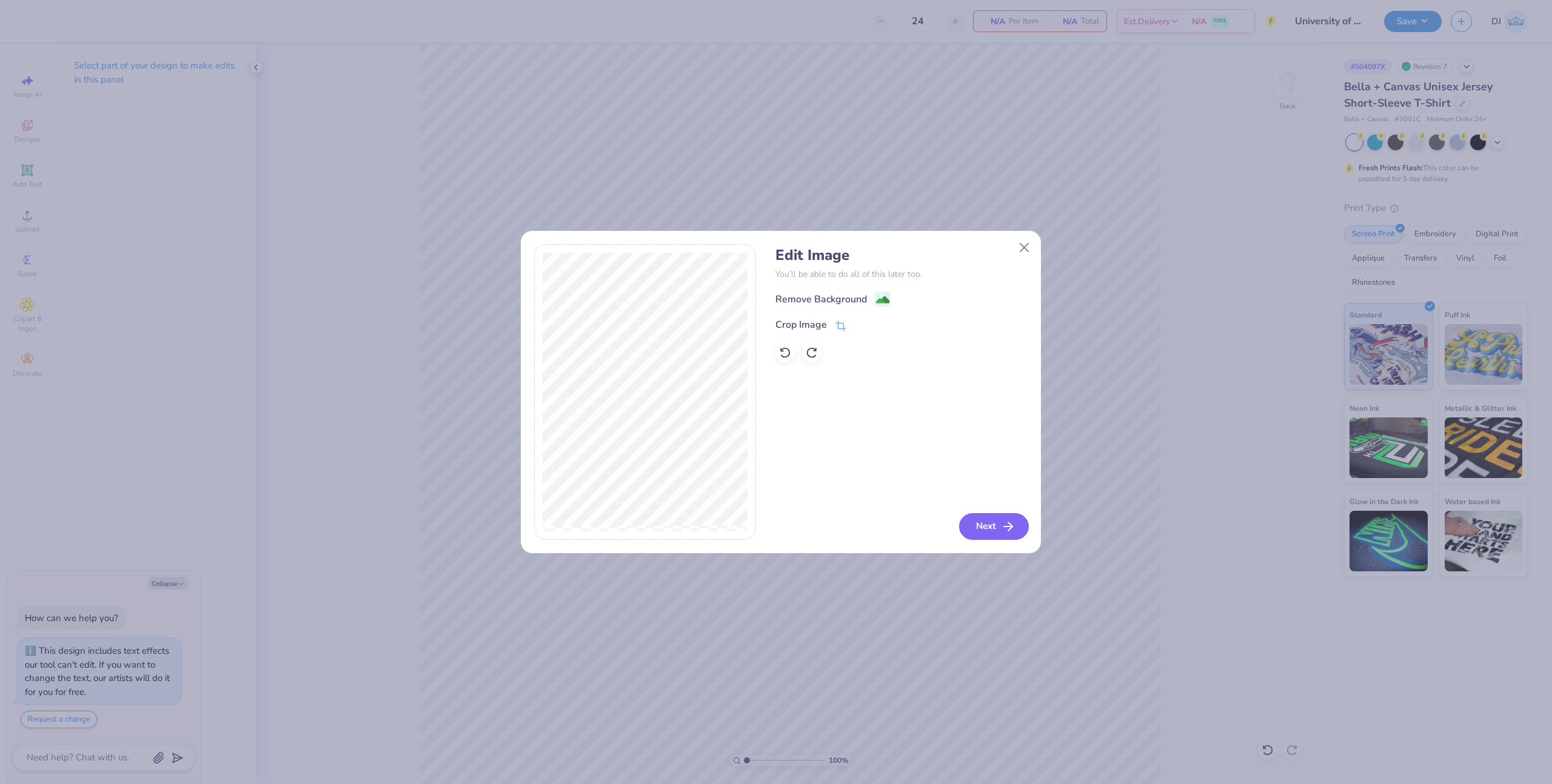
click at [993, 522] on button "Next" at bounding box center [993, 526] width 70 height 27
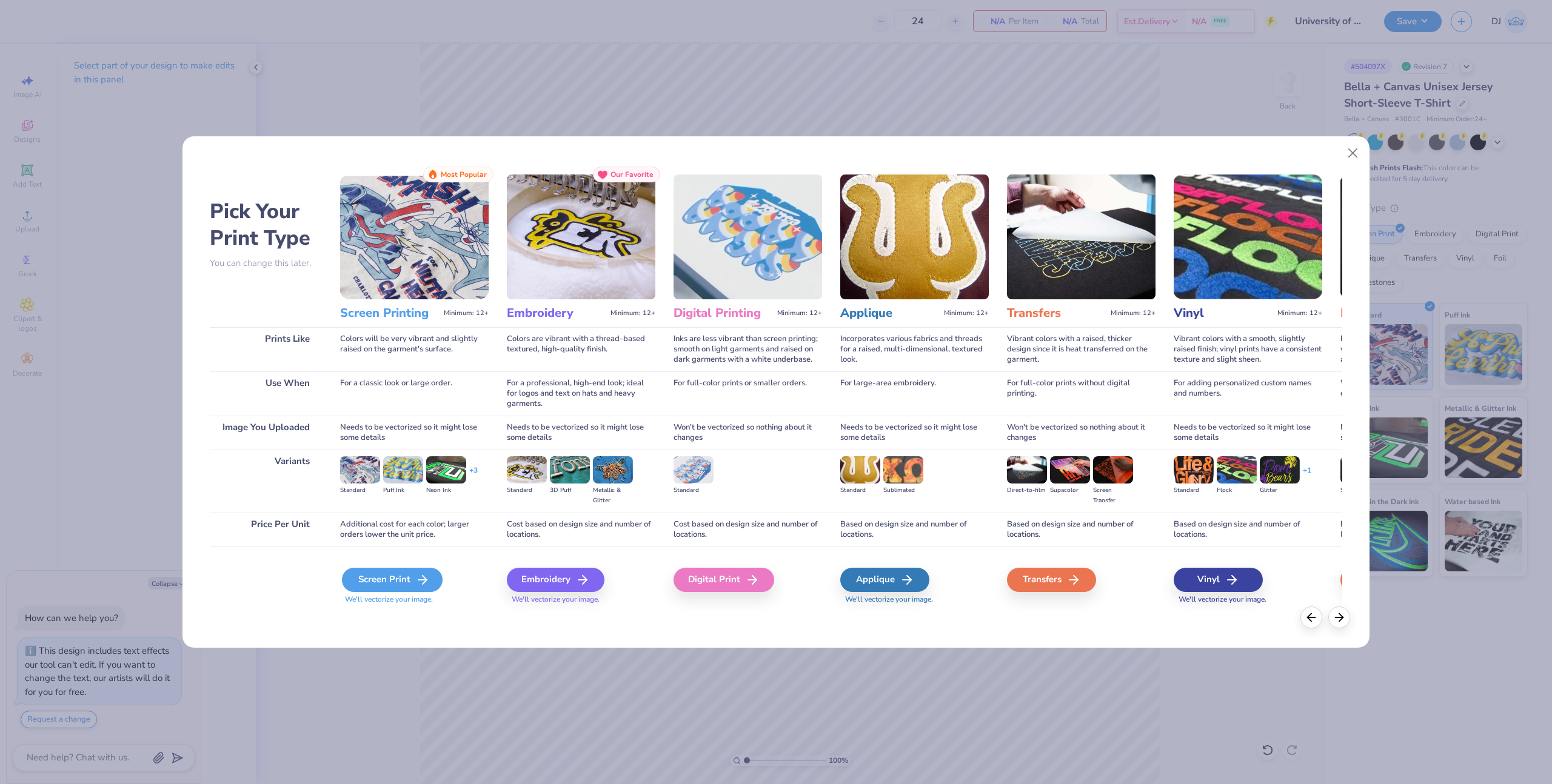
click at [422, 578] on icon at bounding box center [422, 579] width 15 height 15
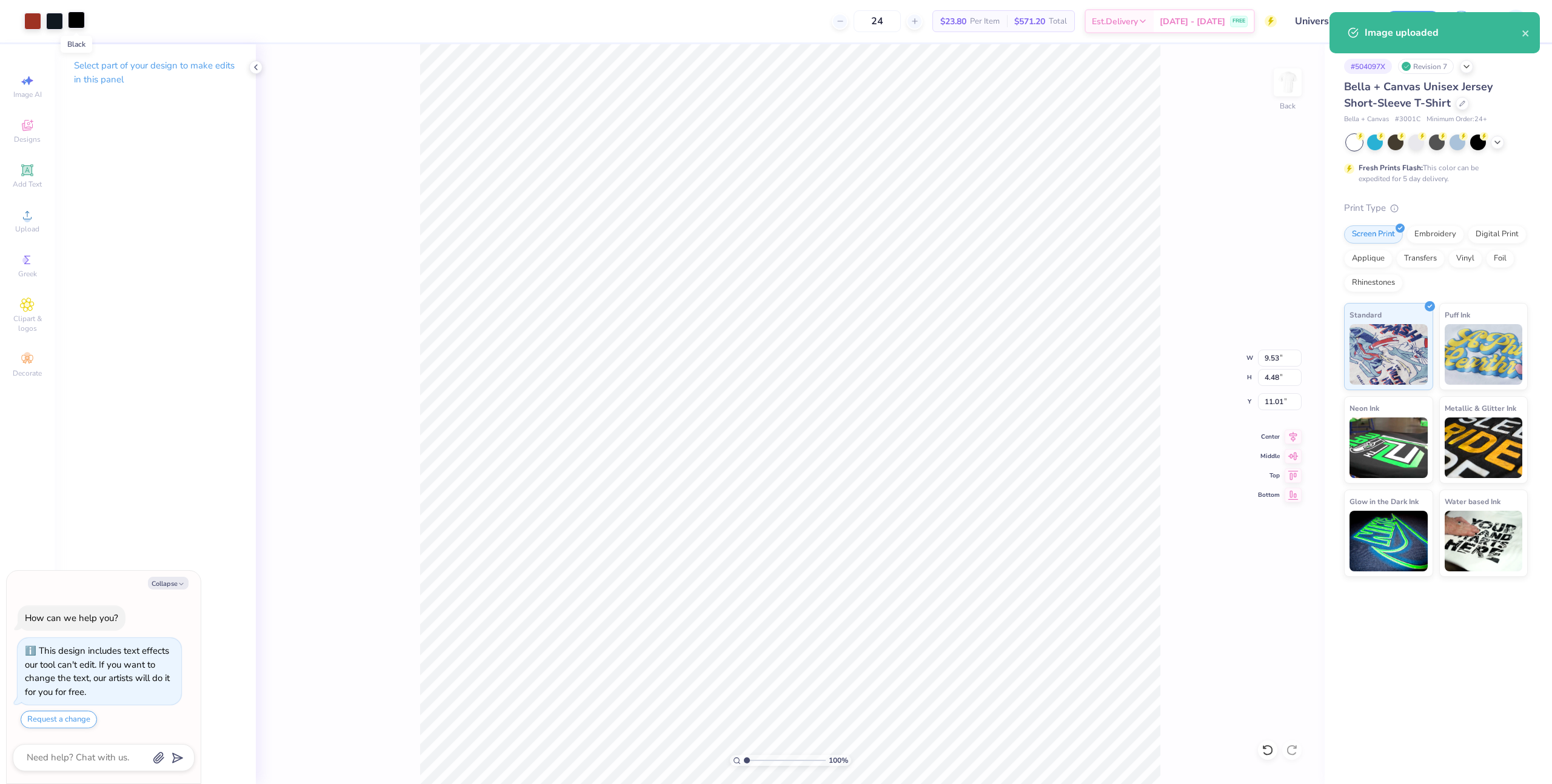
click at [69, 19] on div at bounding box center [77, 20] width 17 height 17
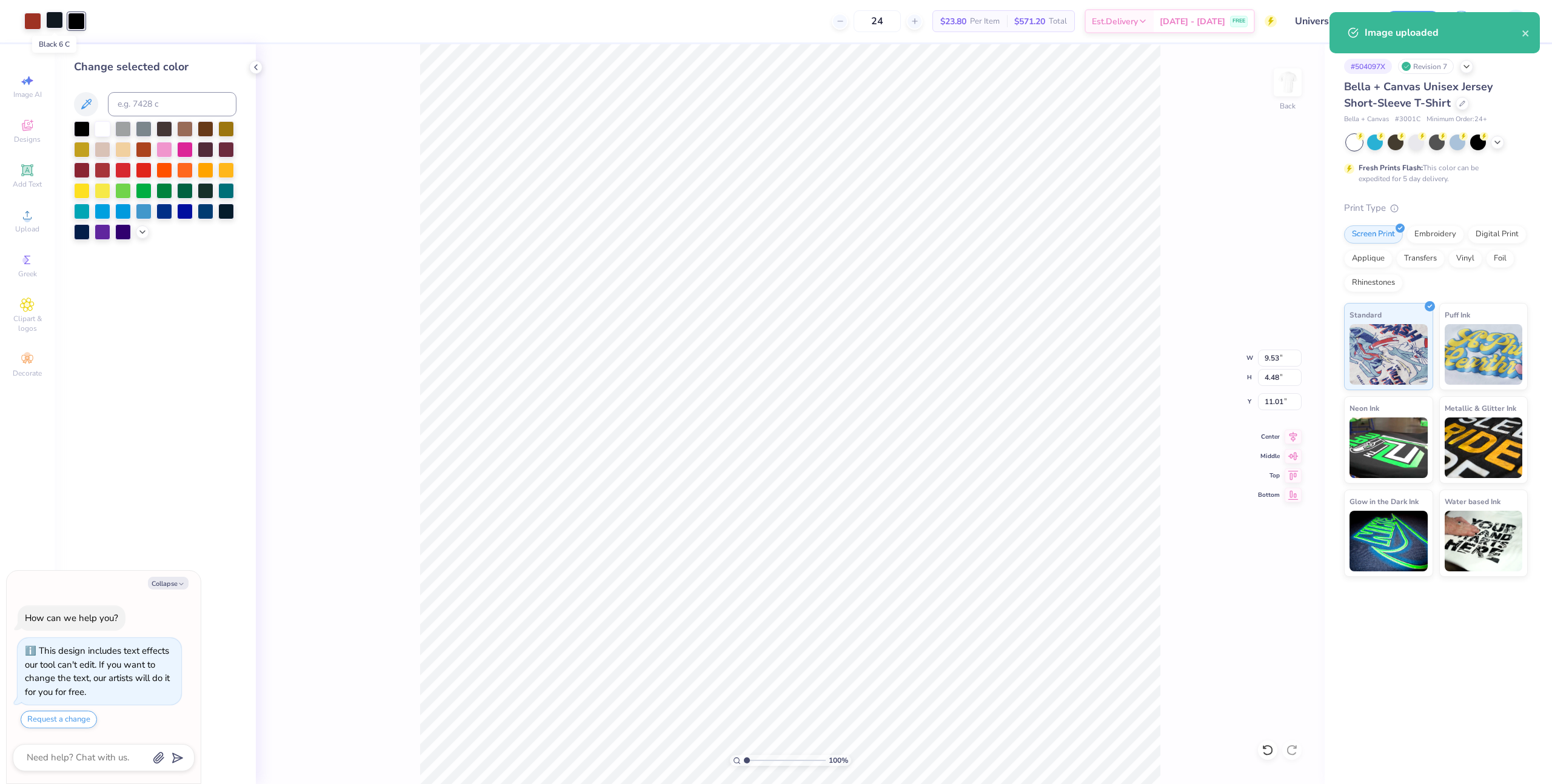
click at [52, 22] on div at bounding box center [54, 20] width 17 height 17
click at [80, 131] on div at bounding box center [82, 128] width 16 height 16
click at [31, 19] on div at bounding box center [33, 20] width 17 height 17
type textarea "x"
click at [158, 103] on input at bounding box center [172, 104] width 129 height 24
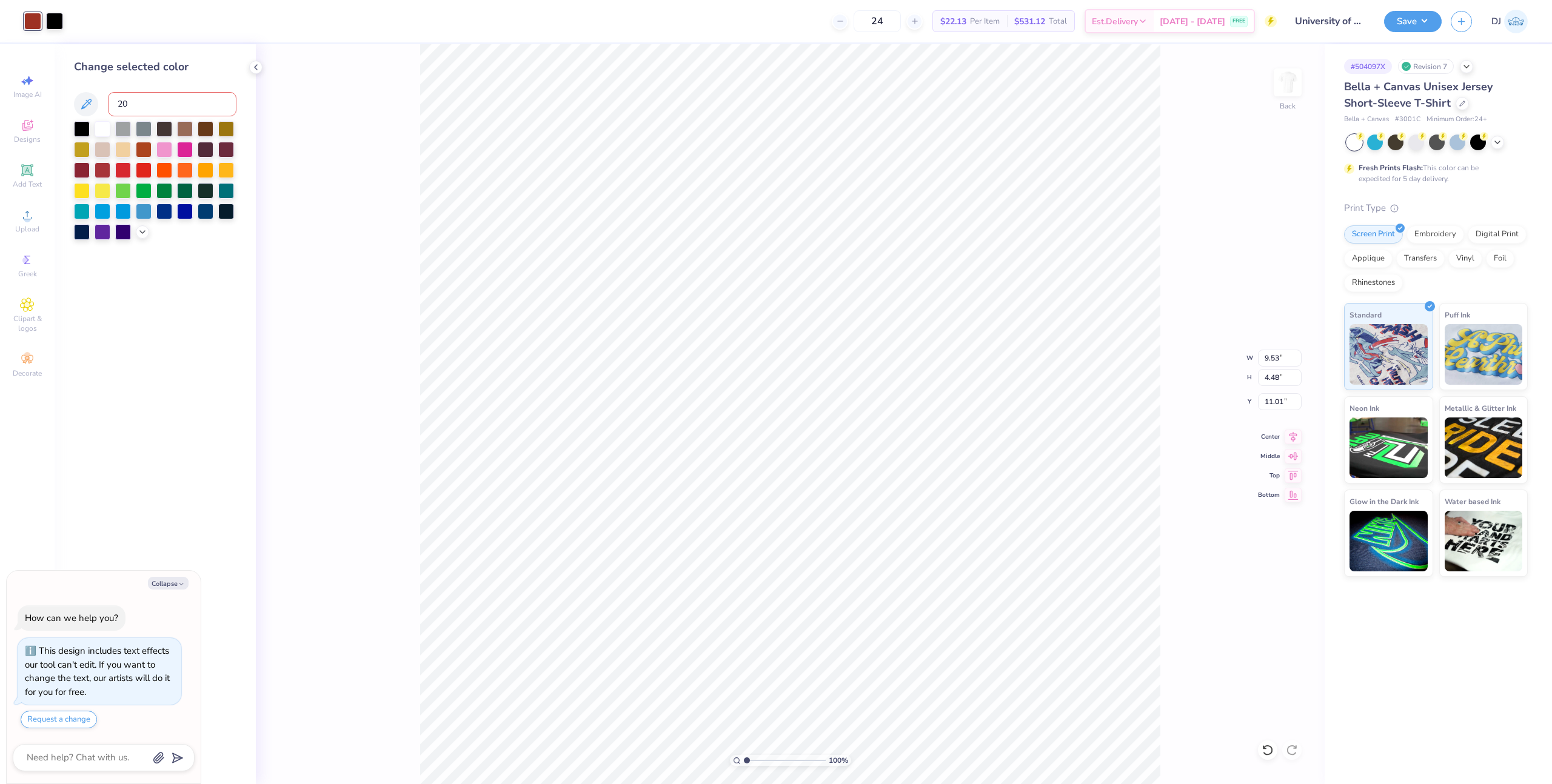
type input "200"
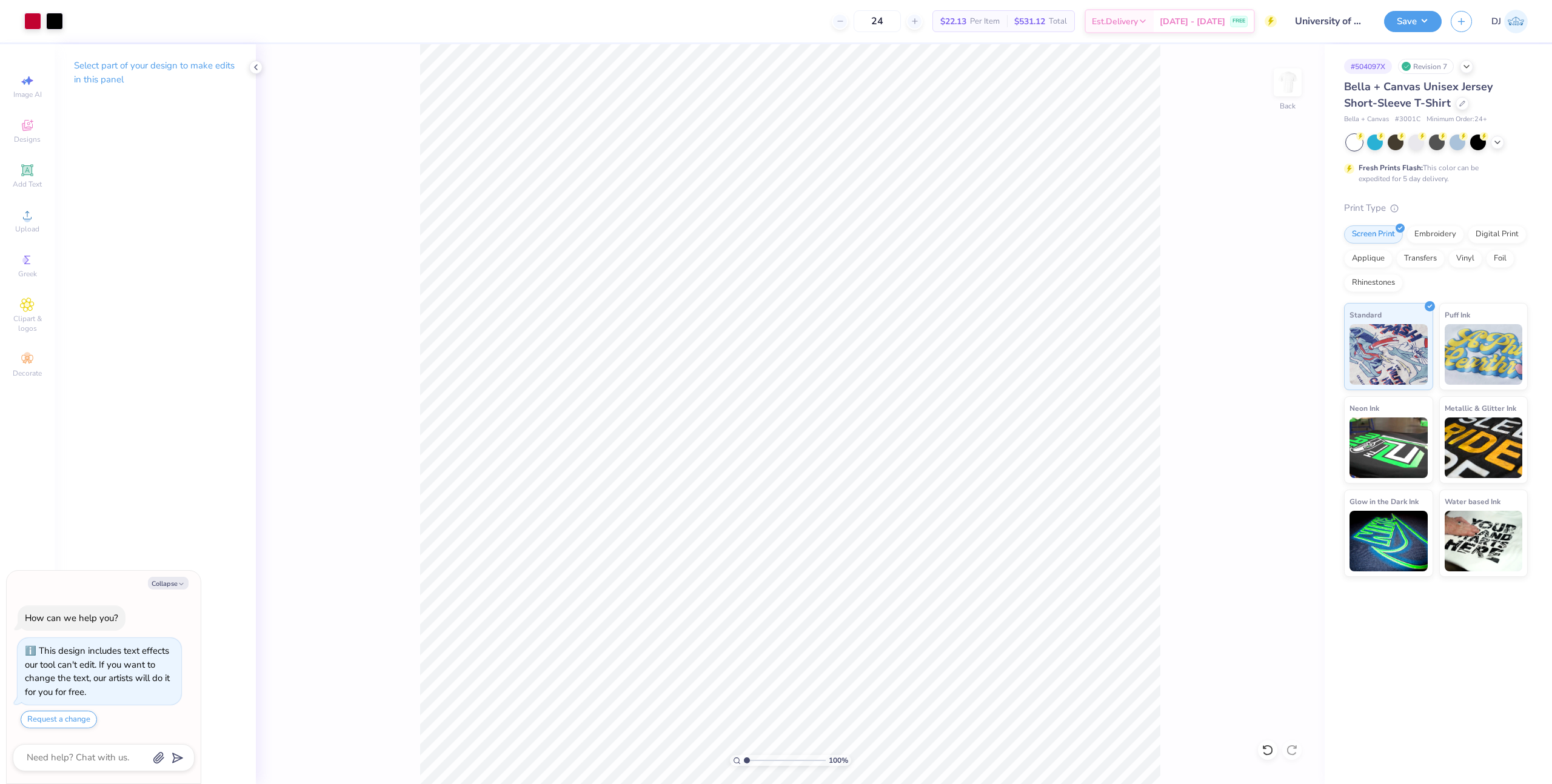
type textarea "x"
click at [1291, 438] on icon at bounding box center [1293, 434] width 8 height 10
click at [1267, 401] on input "11.01" at bounding box center [1279, 402] width 44 height 17
type input "3"
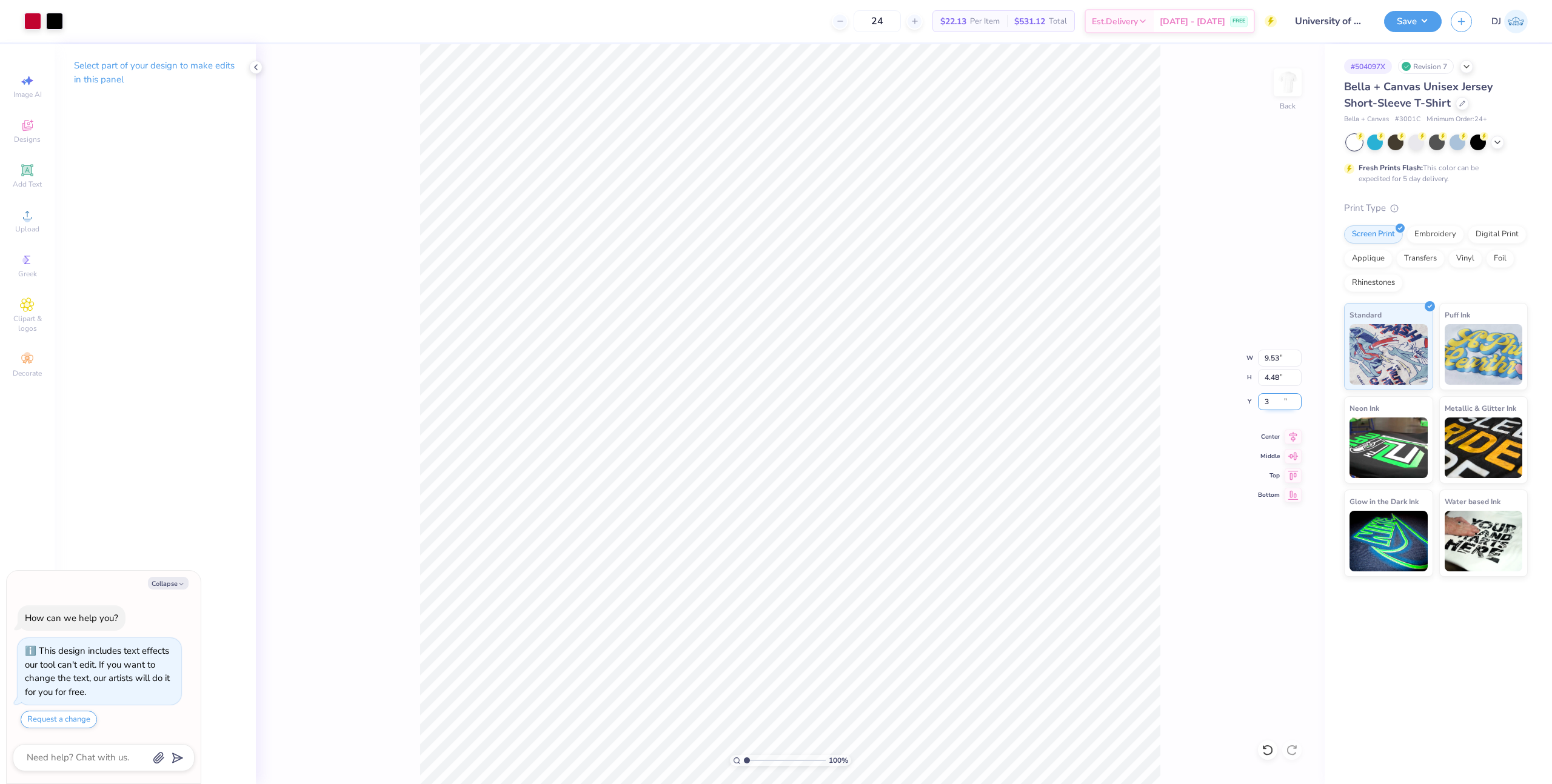
type textarea "x"
type input "3.00"
click at [1272, 355] on input "9.53" at bounding box center [1279, 358] width 44 height 17
type input "10.00"
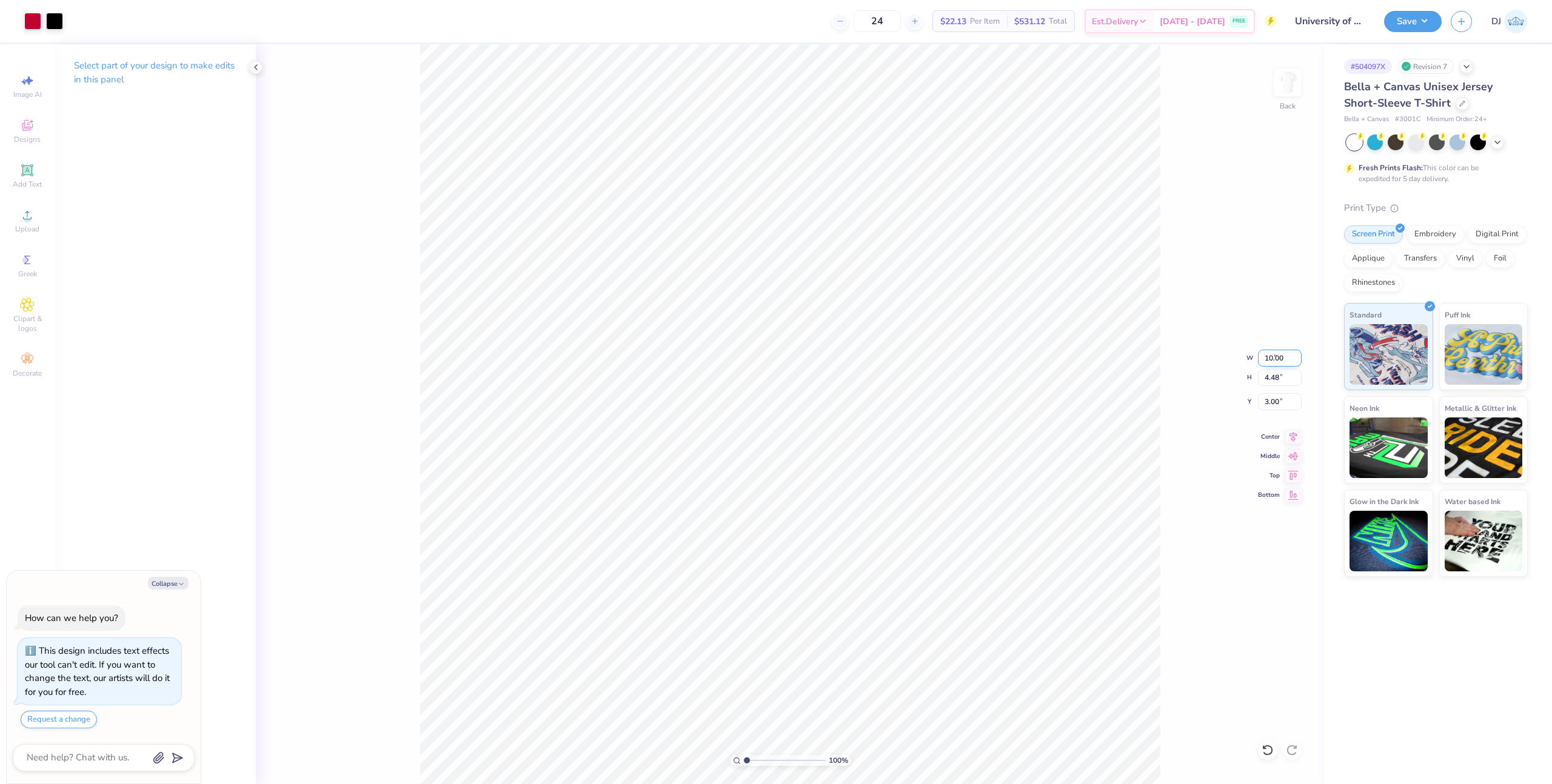
type textarea "x"
type input "4.70"
click at [1269, 406] on input "2.89" at bounding box center [1279, 402] width 44 height 17
type input "3"
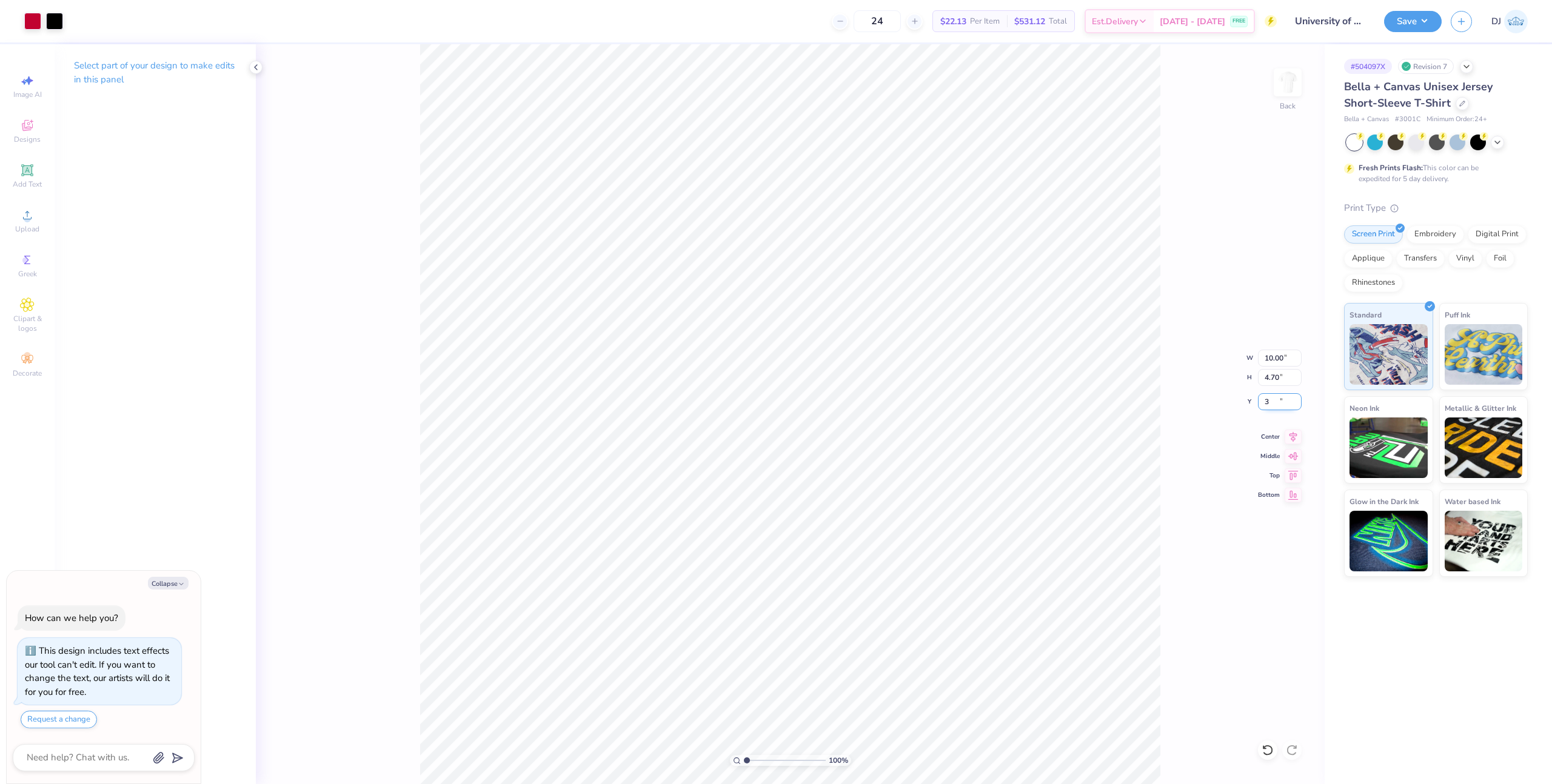
type textarea "x"
type input "3.00"
click at [1285, 434] on icon at bounding box center [1293, 434] width 17 height 15
click at [1389, 26] on button "Save" at bounding box center [1412, 20] width 57 height 21
type textarea "x"
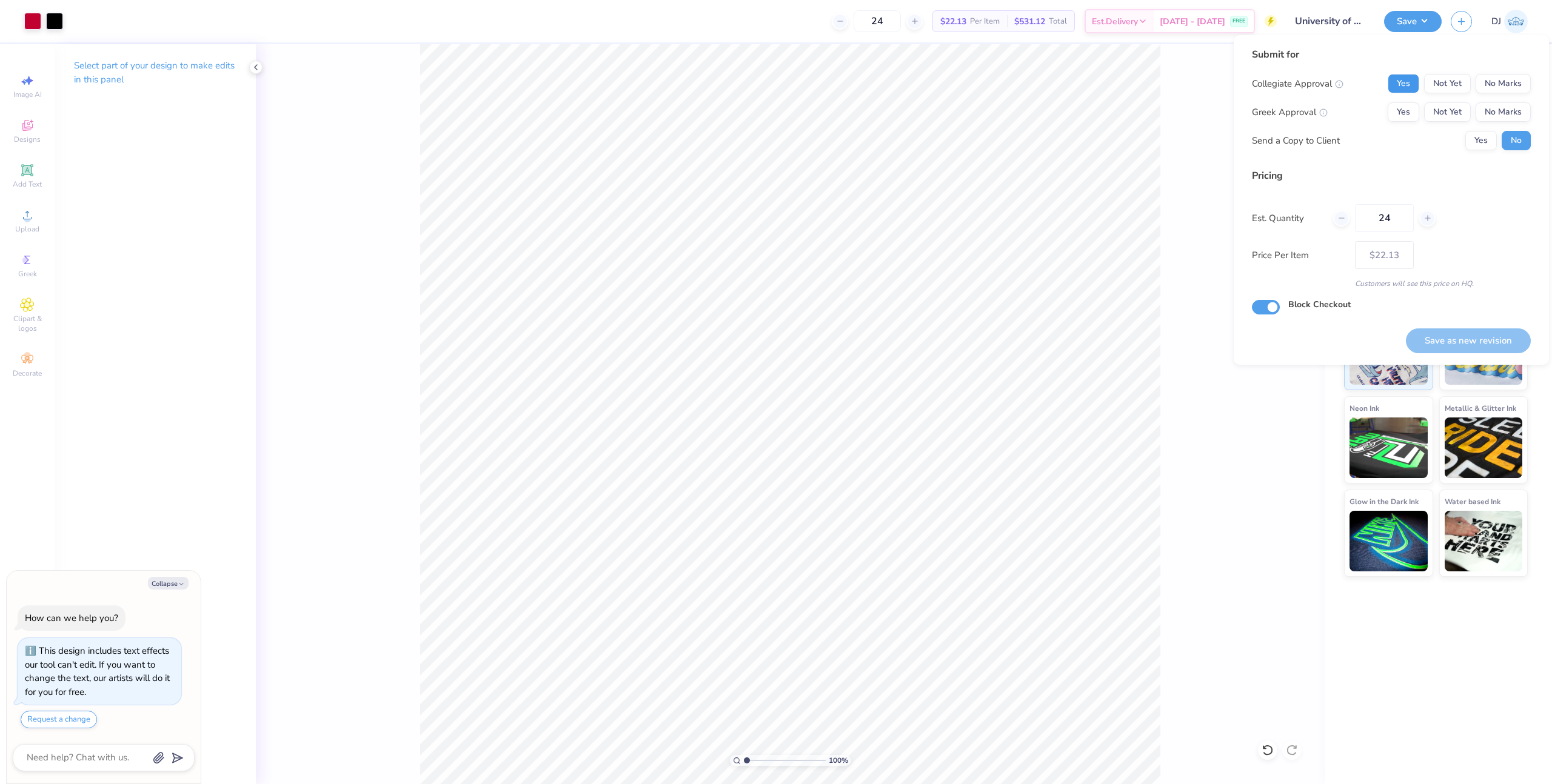
click at [1410, 74] on button "Yes" at bounding box center [1403, 83] width 31 height 19
click at [1508, 112] on button "No Marks" at bounding box center [1503, 112] width 55 height 19
click at [1479, 338] on button "Save as new revision" at bounding box center [1468, 340] width 125 height 24
type input "$22.13"
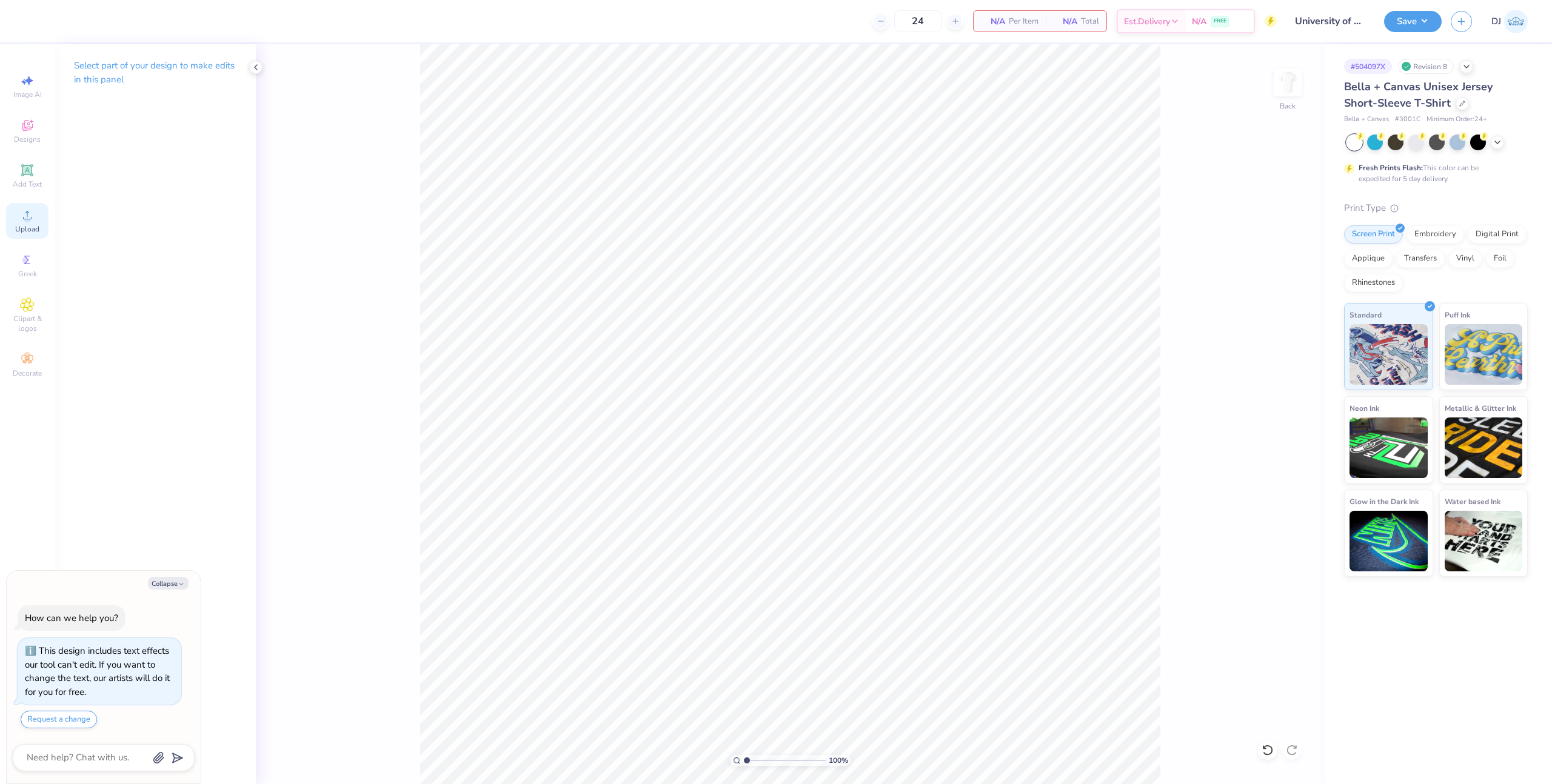
click at [37, 215] on div "Upload" at bounding box center [27, 220] width 42 height 36
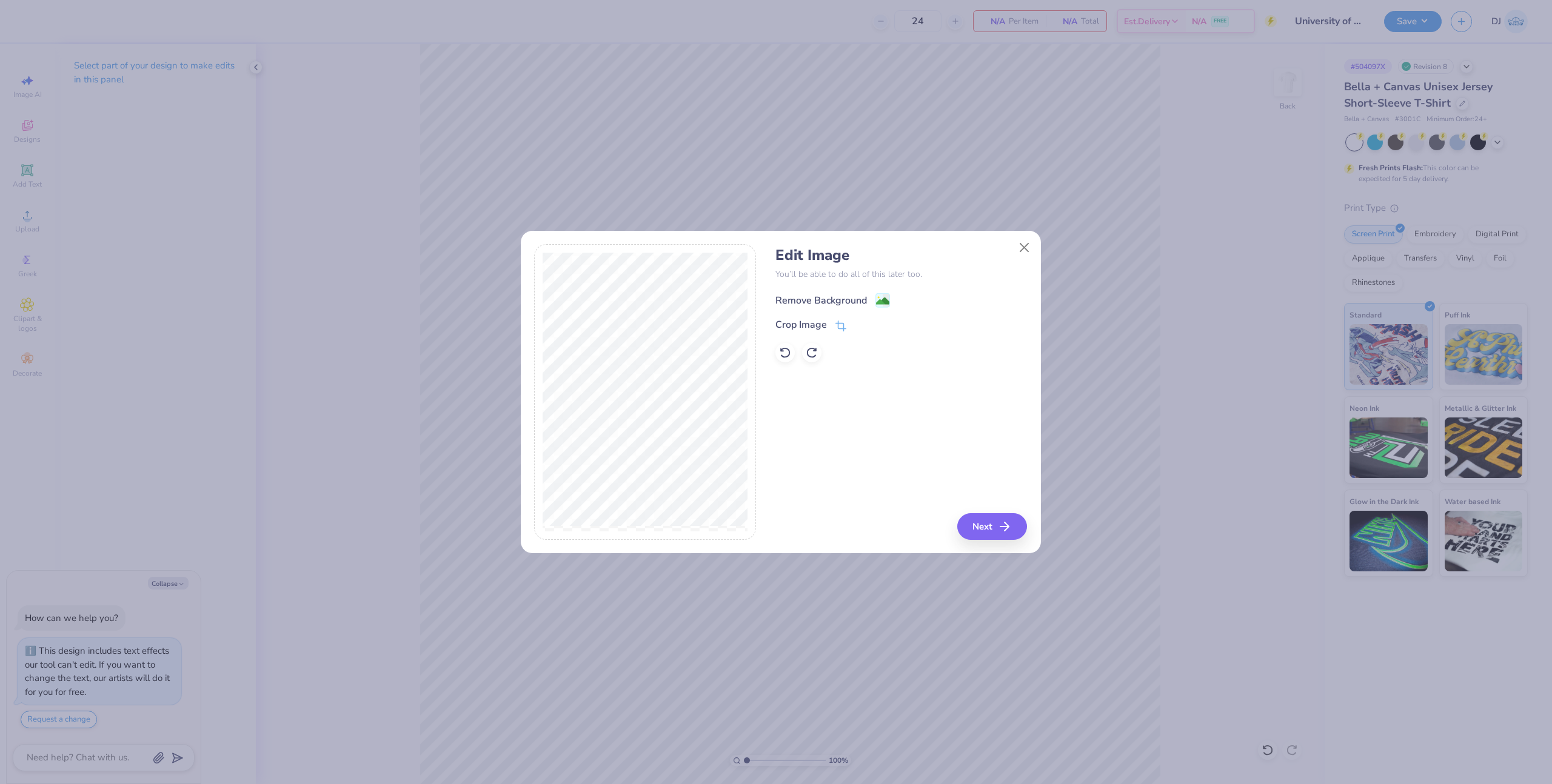
click at [888, 294] on icon at bounding box center [882, 300] width 15 height 15
click at [1012, 529] on icon "button" at bounding box center [1008, 526] width 15 height 15
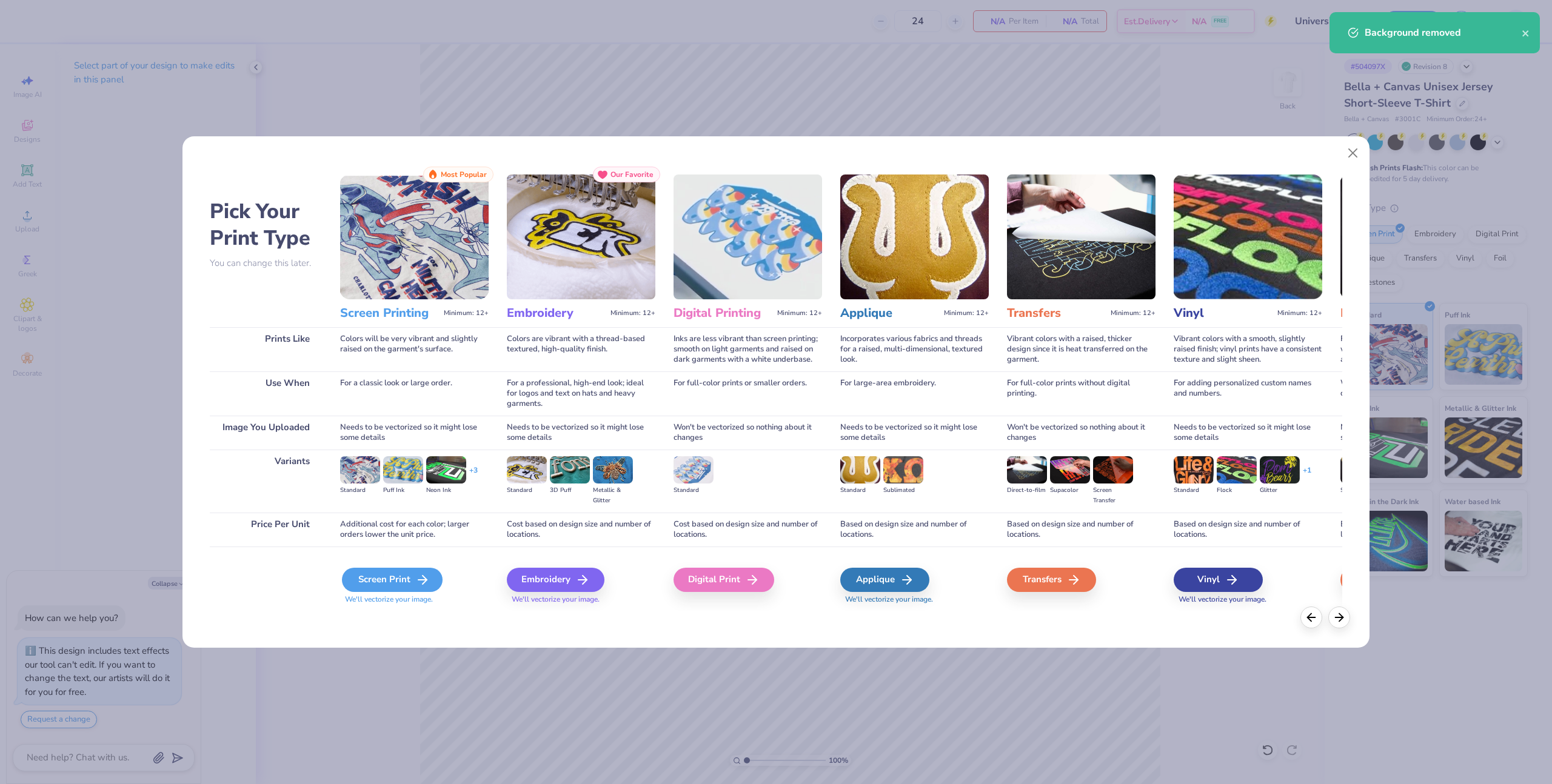
click at [388, 587] on div "Screen Print" at bounding box center [392, 580] width 100 height 24
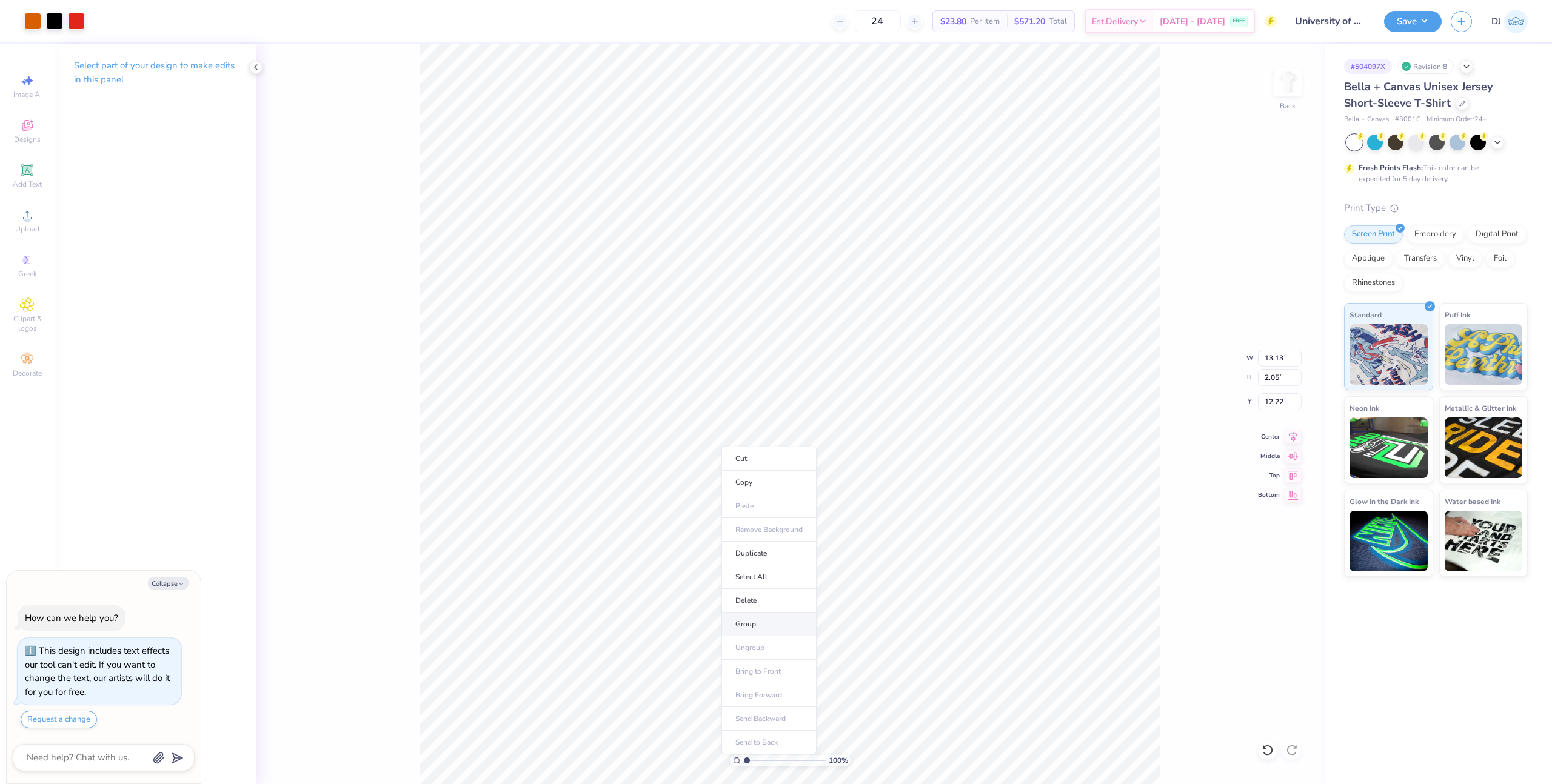
click at [784, 620] on li "Group" at bounding box center [769, 624] width 95 height 24
click at [57, 22] on div at bounding box center [54, 20] width 17 height 17
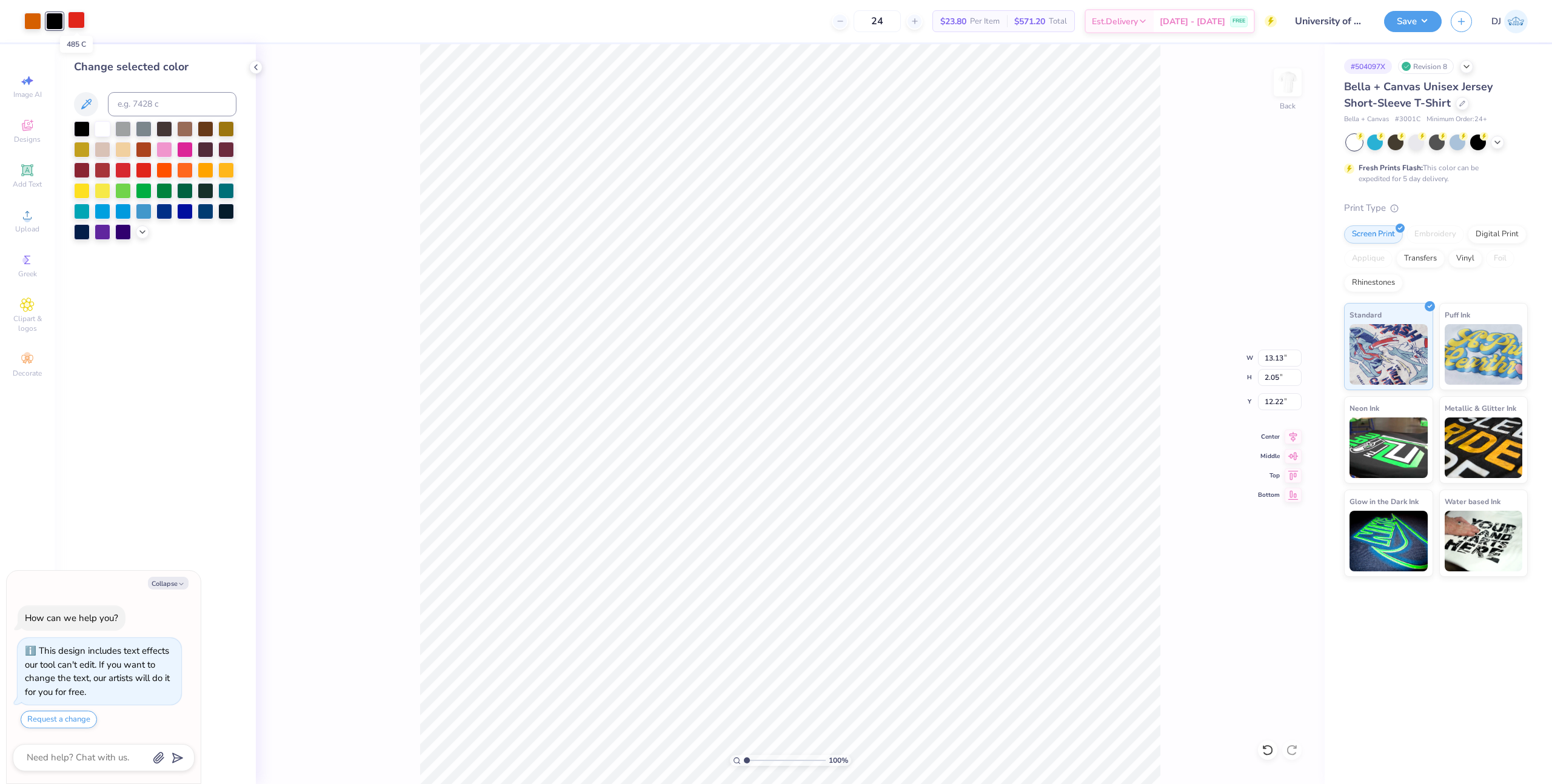
click at [73, 20] on div at bounding box center [77, 20] width 17 height 17
type textarea "x"
click at [157, 105] on input at bounding box center [172, 104] width 129 height 24
type input "200"
click at [28, 16] on div at bounding box center [33, 20] width 17 height 17
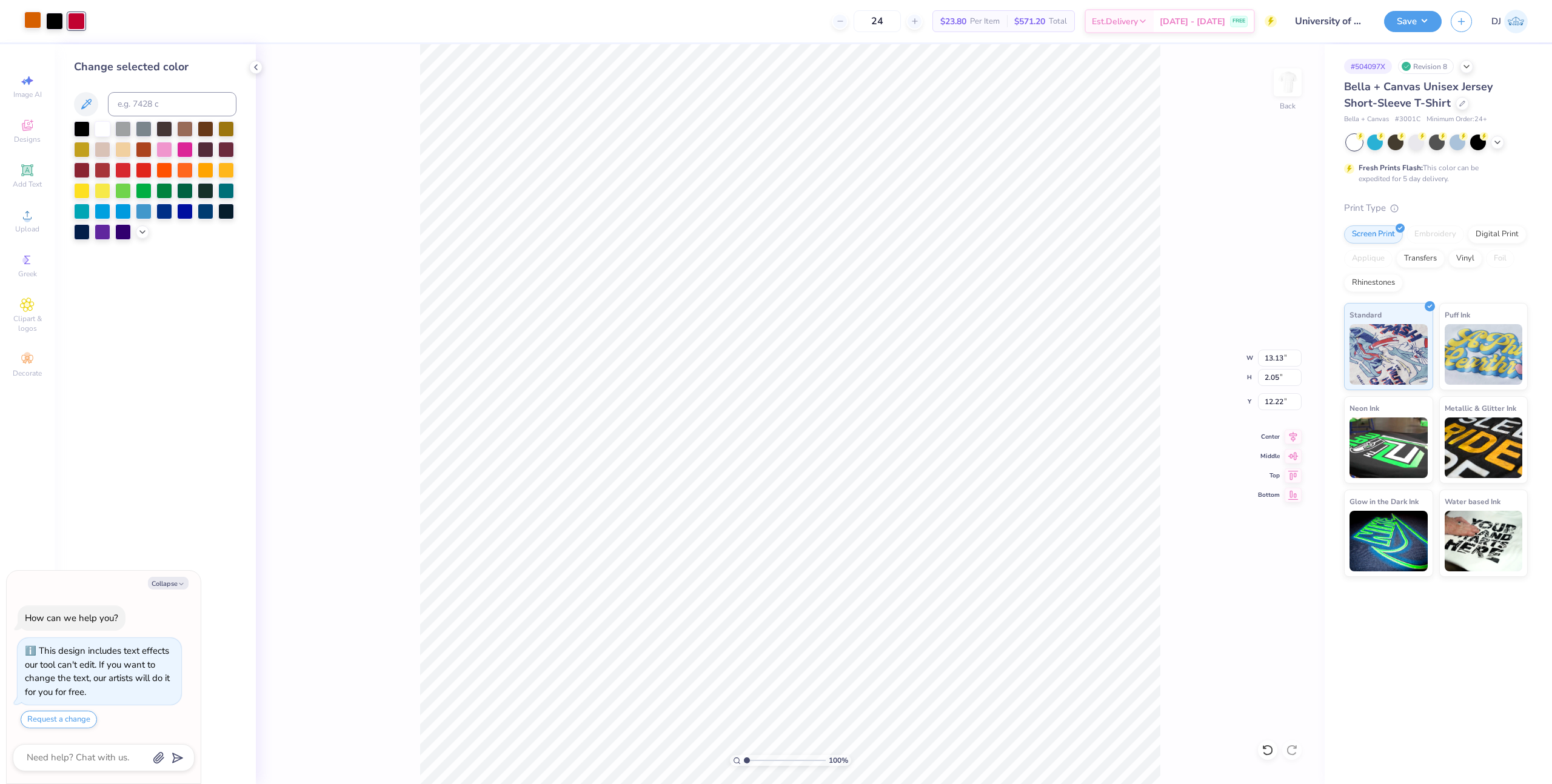
type textarea "x"
click at [135, 102] on input at bounding box center [172, 104] width 129 height 24
type input "200"
click at [56, 24] on div at bounding box center [54, 20] width 17 height 17
type textarea "x"
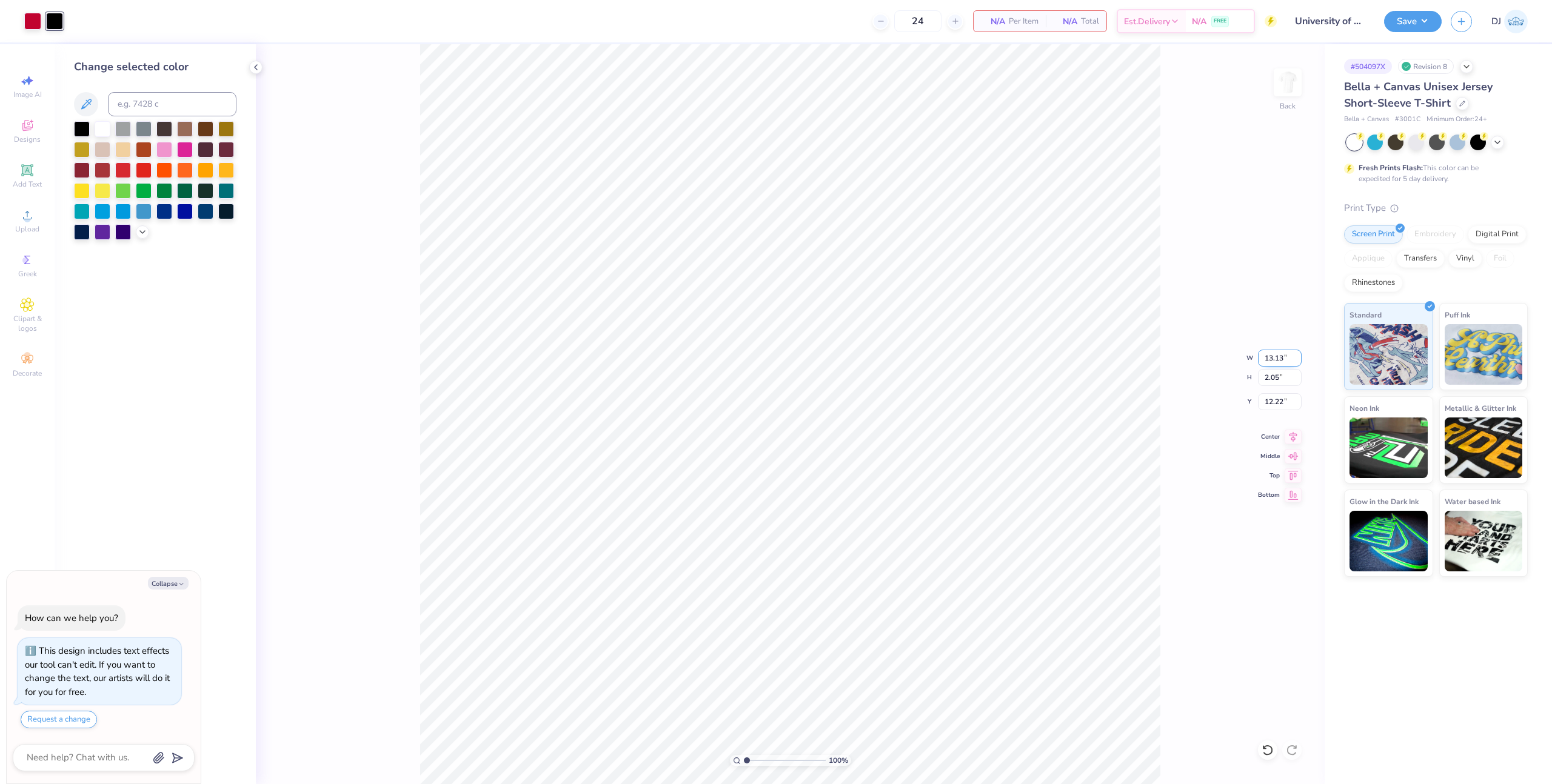
click at [1269, 355] on input "13.13" at bounding box center [1279, 358] width 44 height 17
type input "12.5"
type textarea "x"
type input "12.50"
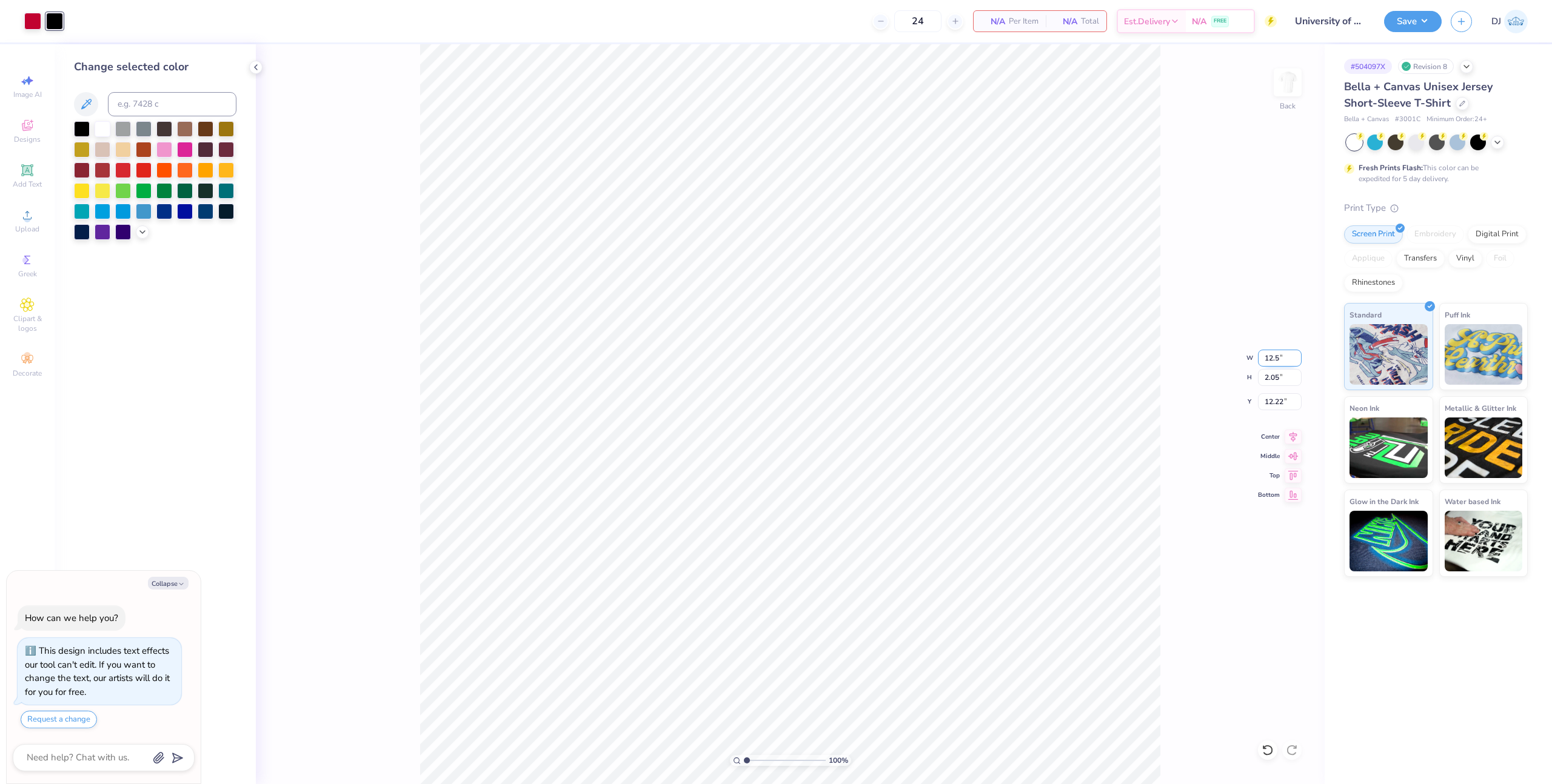
type input "1.96"
type input "12.27"
click at [1272, 354] on input "12.50" at bounding box center [1279, 358] width 44 height 17
type input "10"
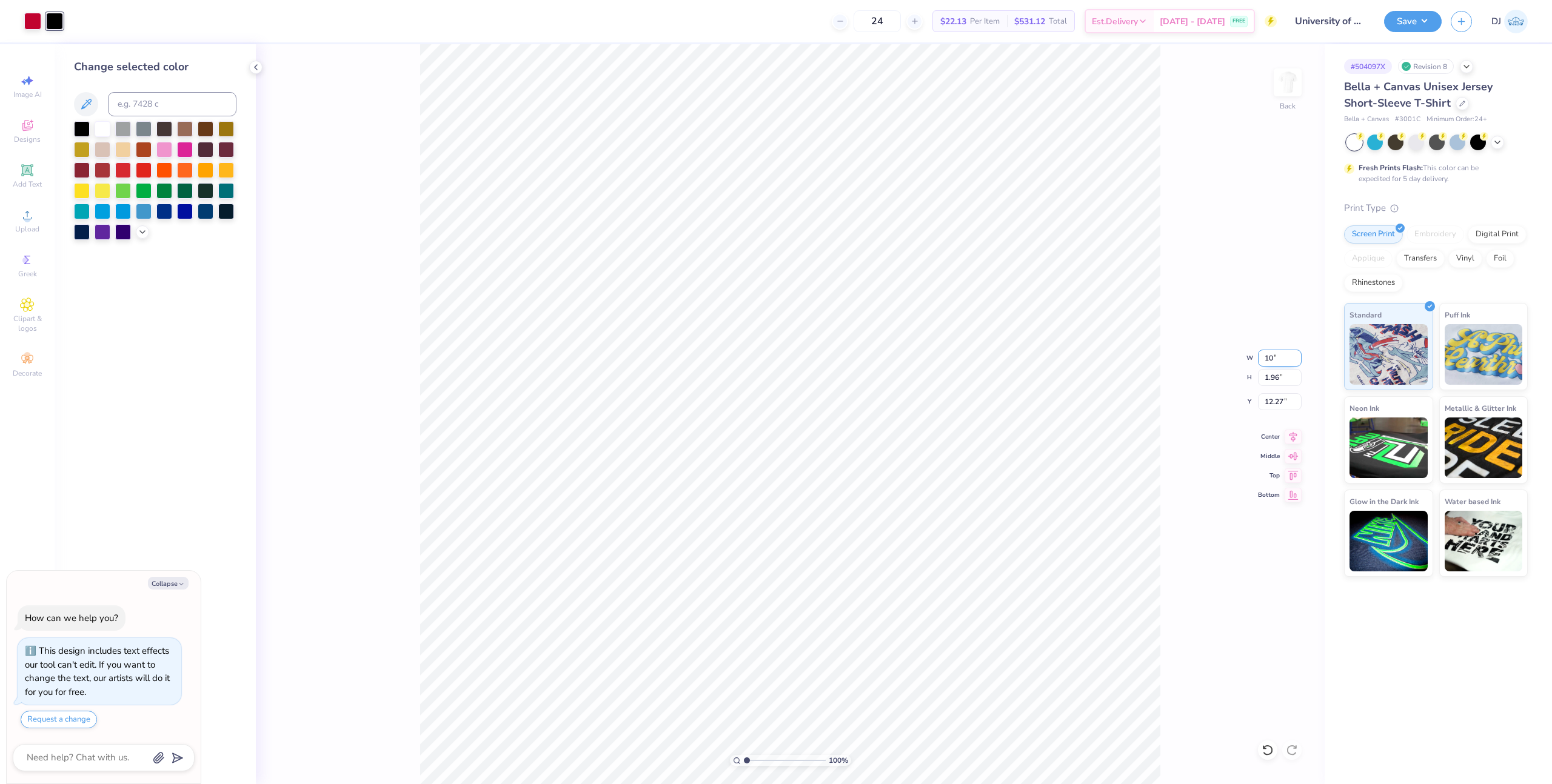
type textarea "x"
type input "10.00"
type input "1.56"
type input "12.47"
click at [1296, 435] on icon at bounding box center [1293, 434] width 17 height 15
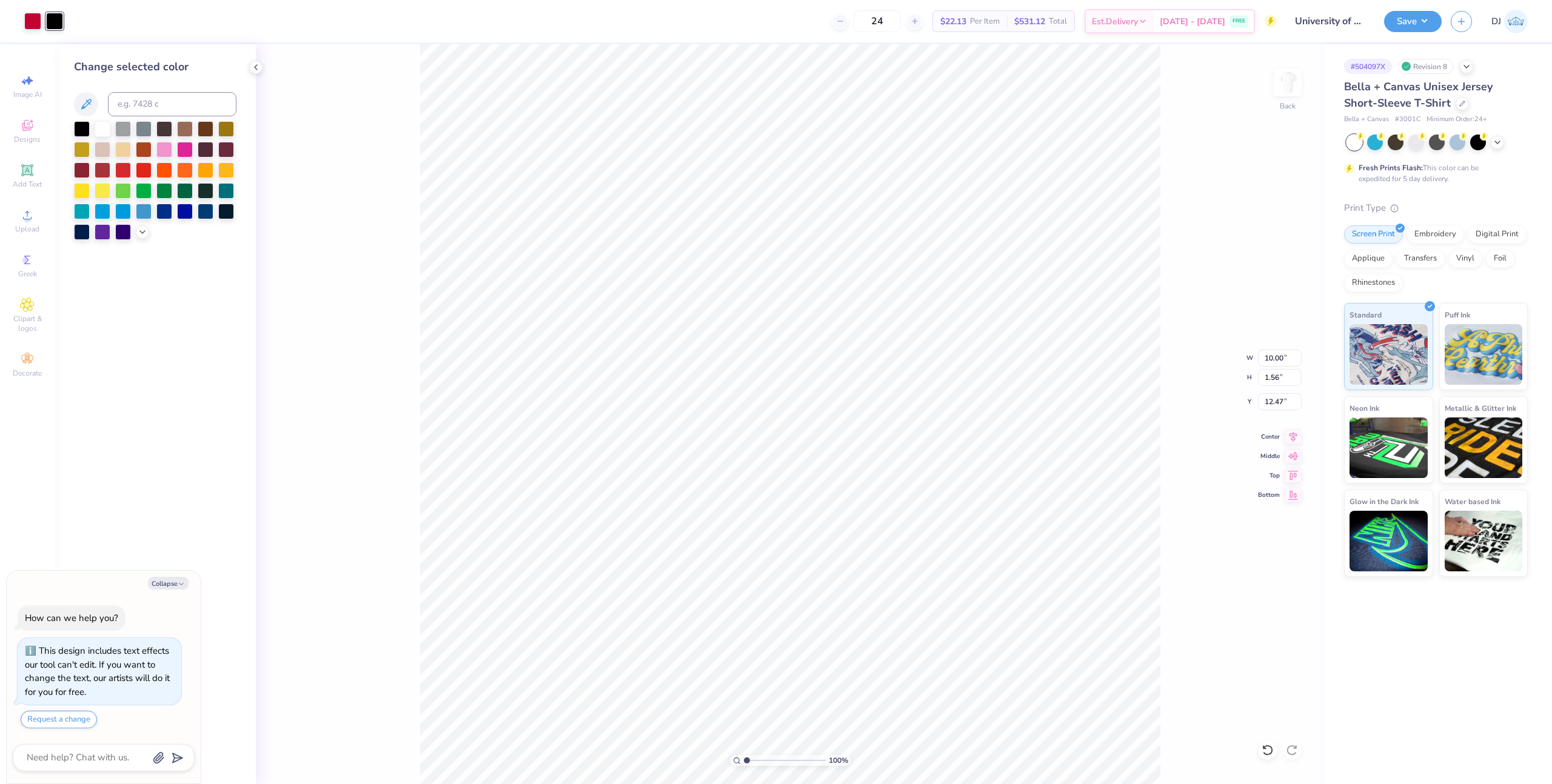
type textarea "x"
click at [1272, 404] on input "12.47" at bounding box center [1279, 402] width 44 height 17
type input "3"
type textarea "x"
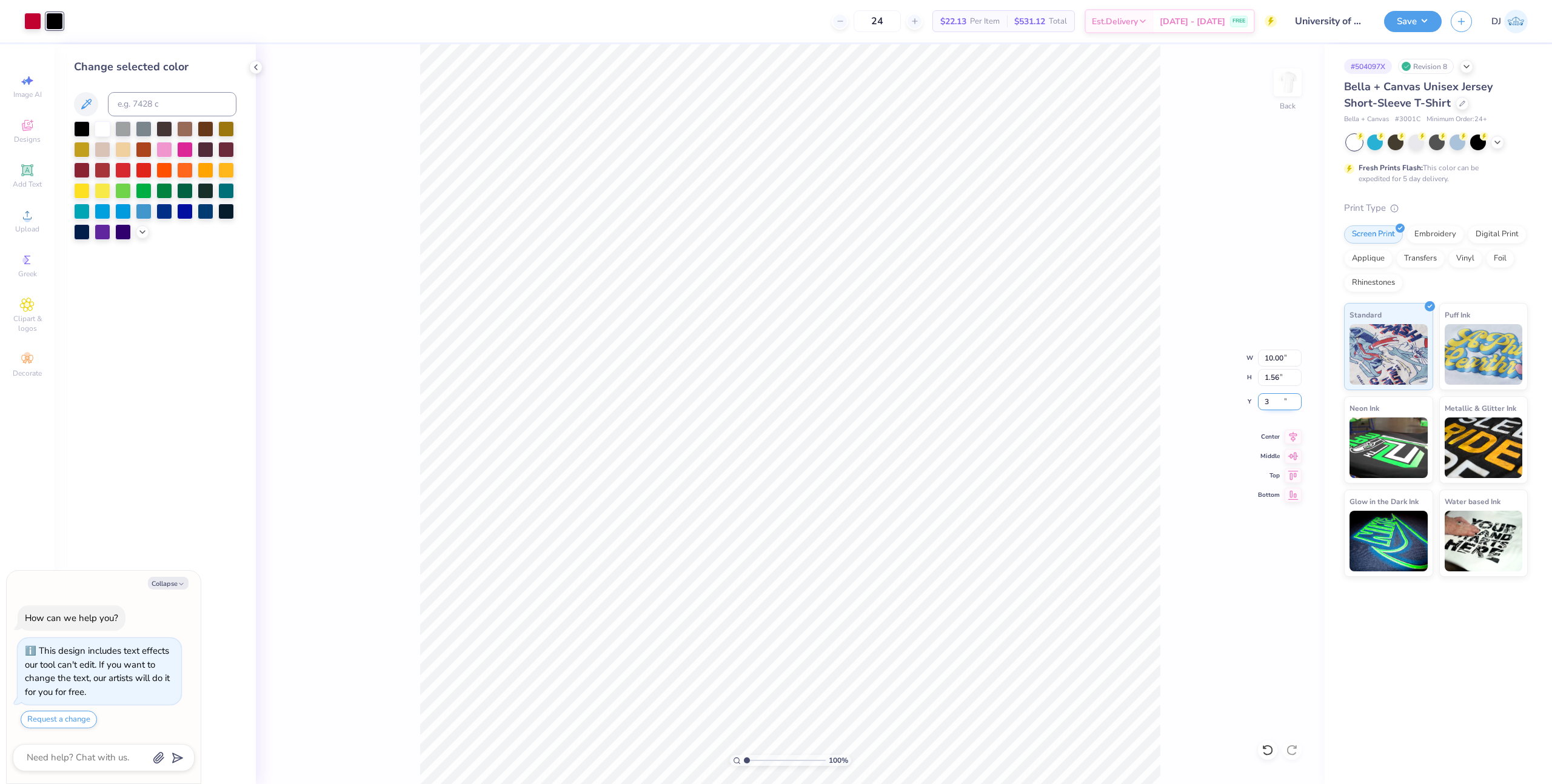
type input "3.00"
click at [1276, 363] on input "10.00" at bounding box center [1279, 358] width 44 height 17
type input "11.5"
type textarea "x"
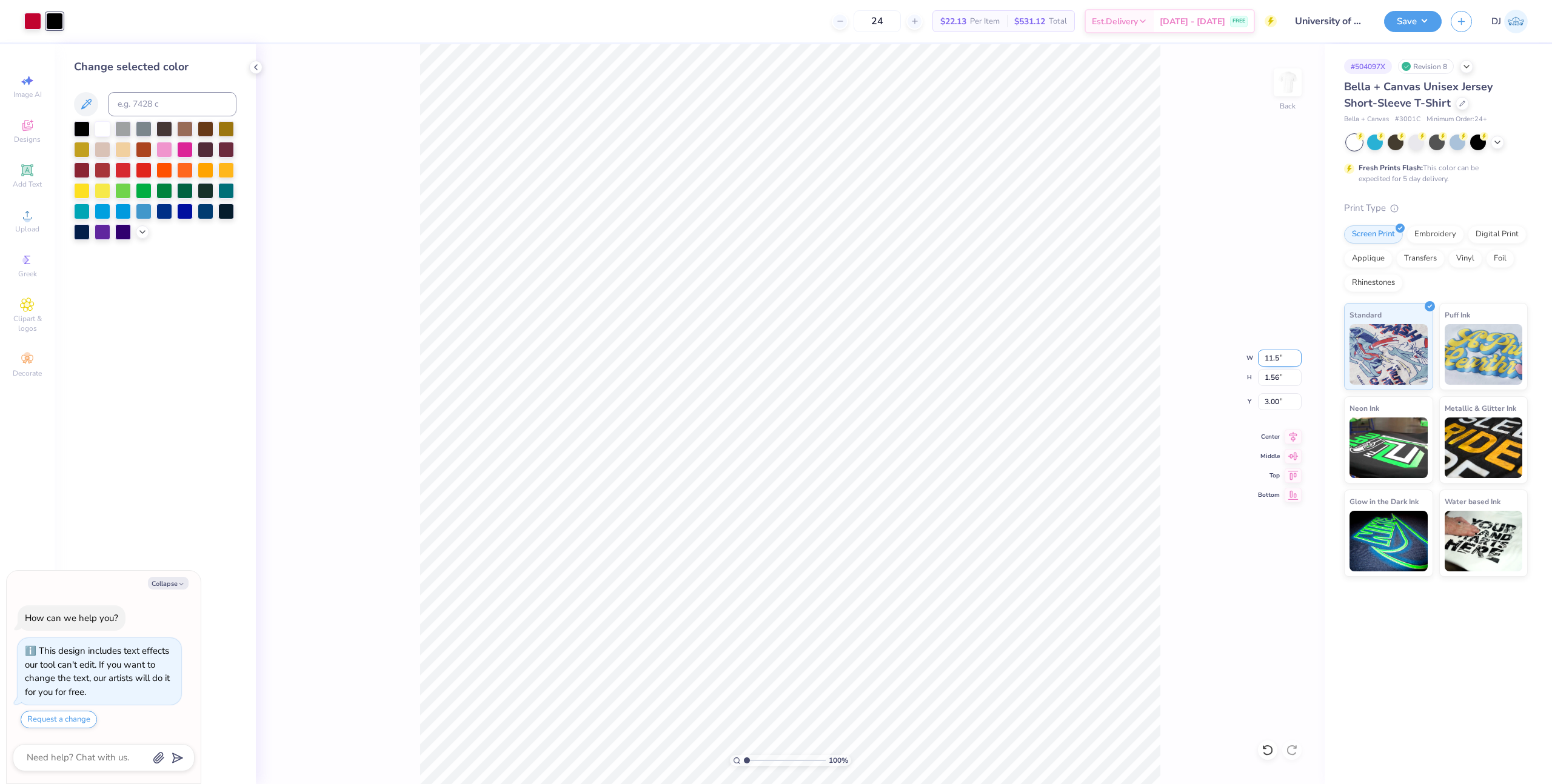
type input "11.50"
type input "1.80"
click at [1272, 407] on input "2.88" at bounding box center [1279, 402] width 44 height 17
click at [1273, 400] on input "2.88" at bounding box center [1279, 402] width 44 height 17
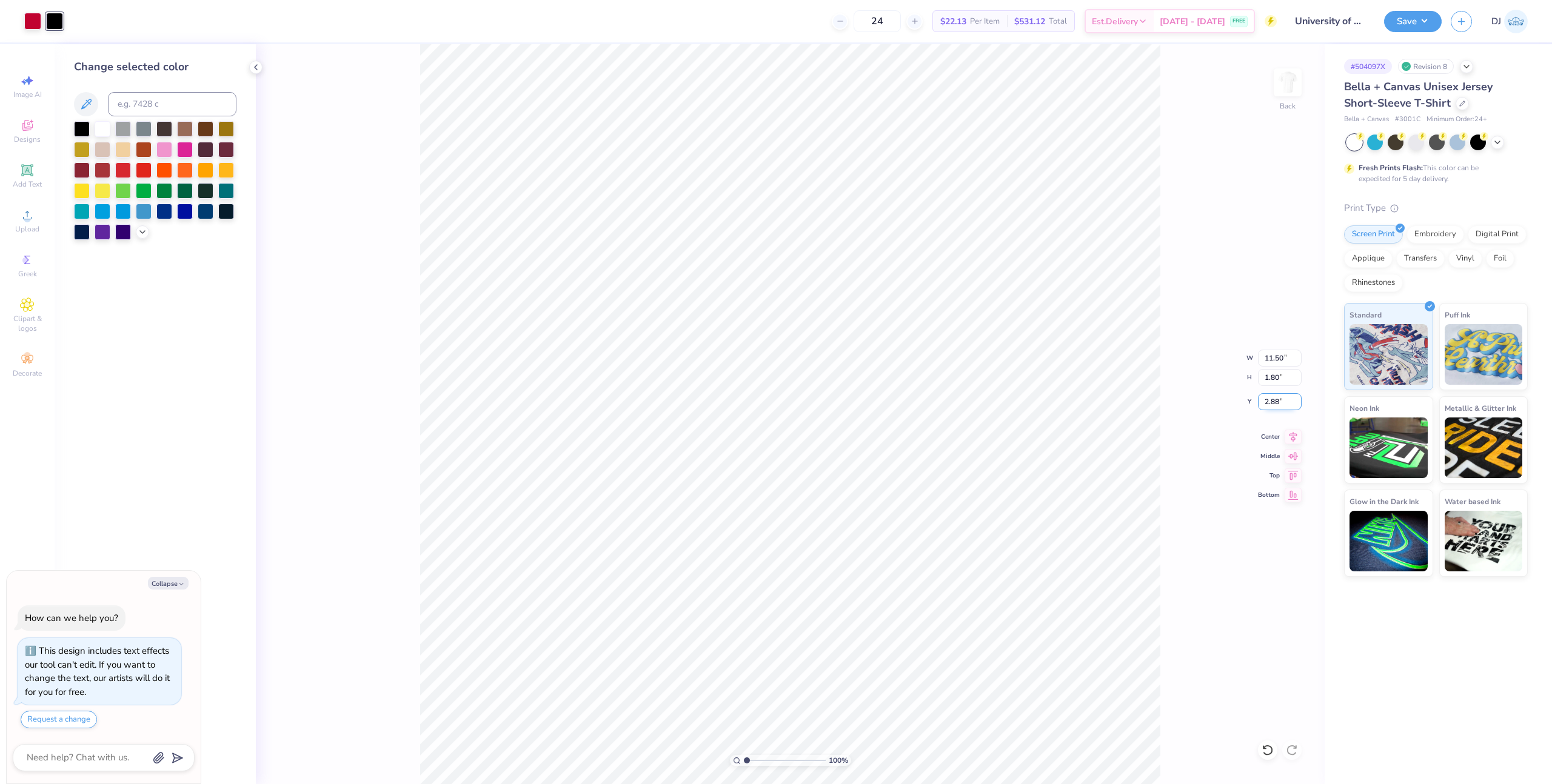
click at [1273, 400] on input "2.88" at bounding box center [1279, 402] width 44 height 17
type input "3"
type textarea "x"
type input "3.00"
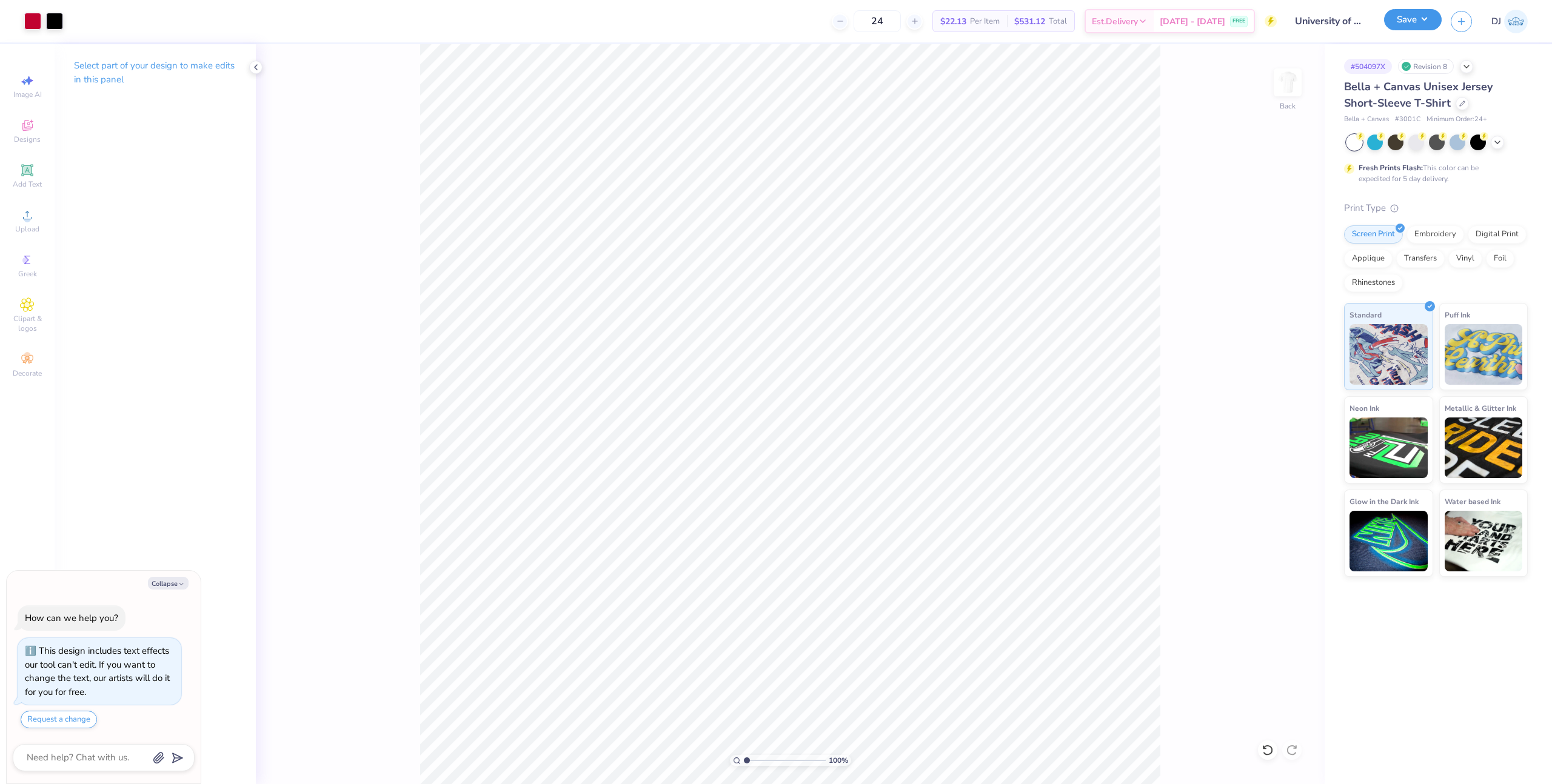
click at [1403, 26] on button "Save" at bounding box center [1412, 20] width 57 height 21
type textarea "x"
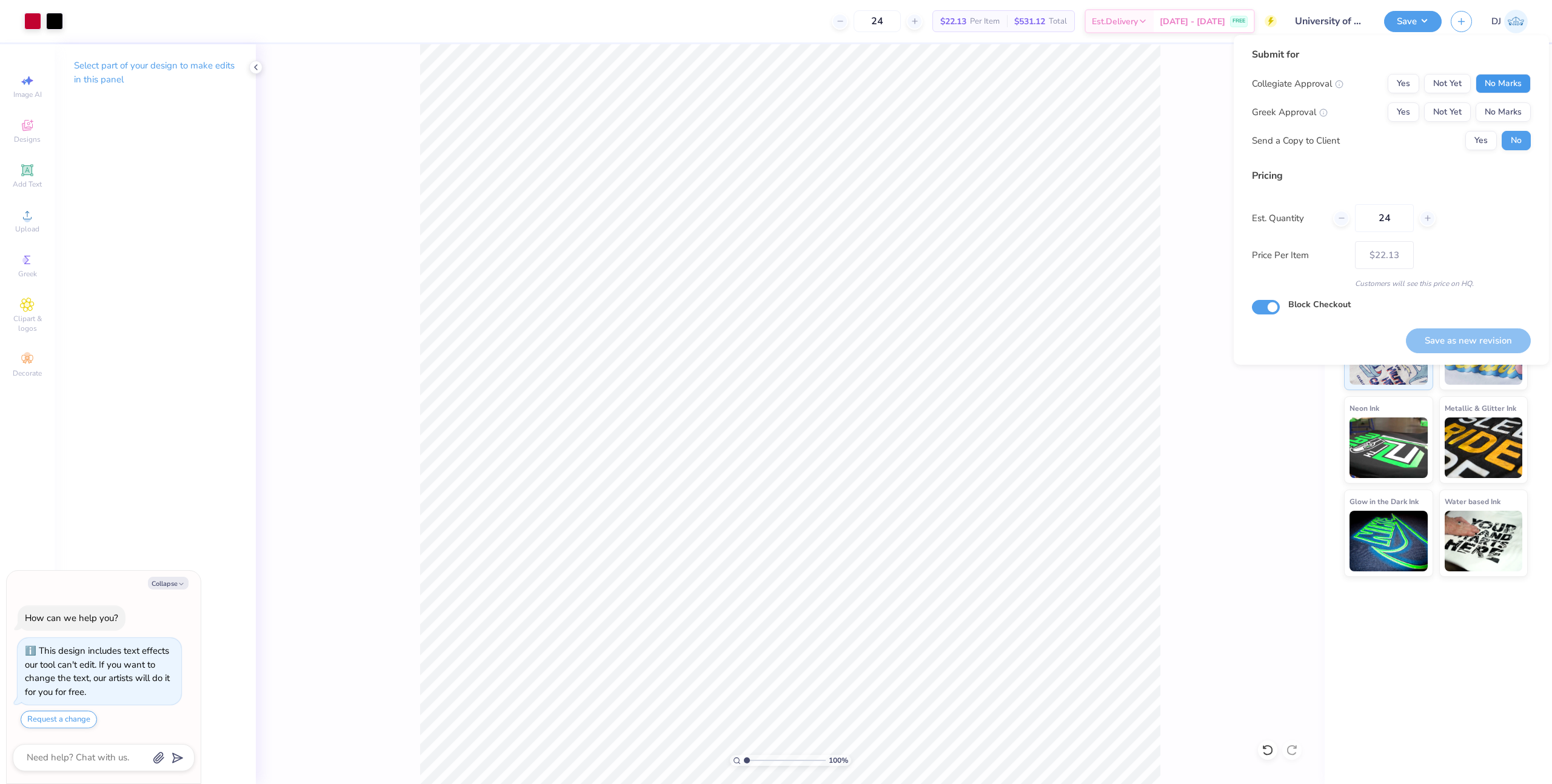
click at [1494, 92] on button "No Marks" at bounding box center [1503, 83] width 55 height 19
click at [1398, 86] on button "Yes" at bounding box center [1403, 83] width 31 height 19
click at [1508, 112] on button "No Marks" at bounding box center [1503, 112] width 55 height 19
click at [1463, 344] on button "Save as new revision" at bounding box center [1468, 340] width 125 height 24
type input "$22.13"
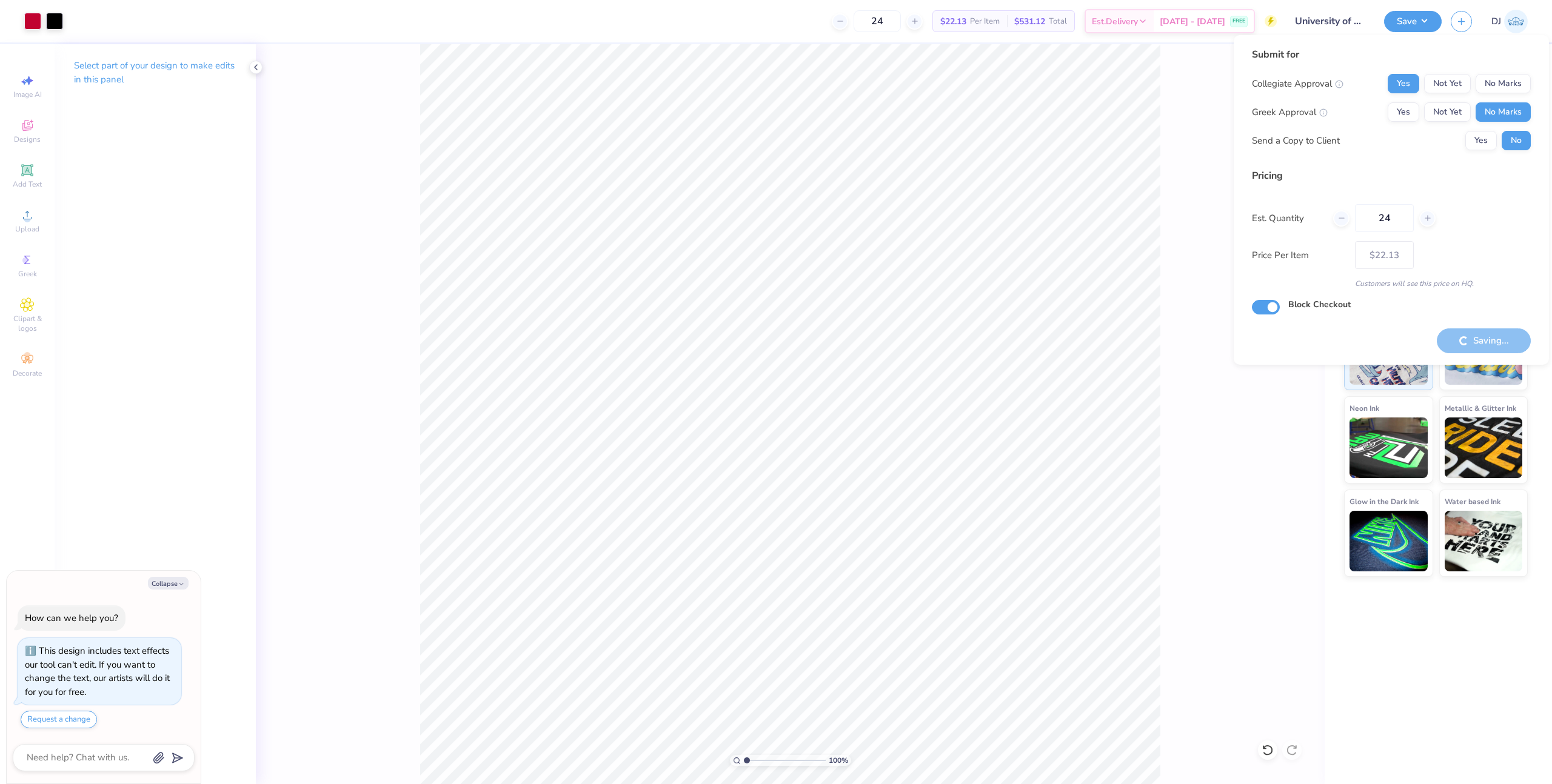
type textarea "x"
